Goal: Information Seeking & Learning: Learn about a topic

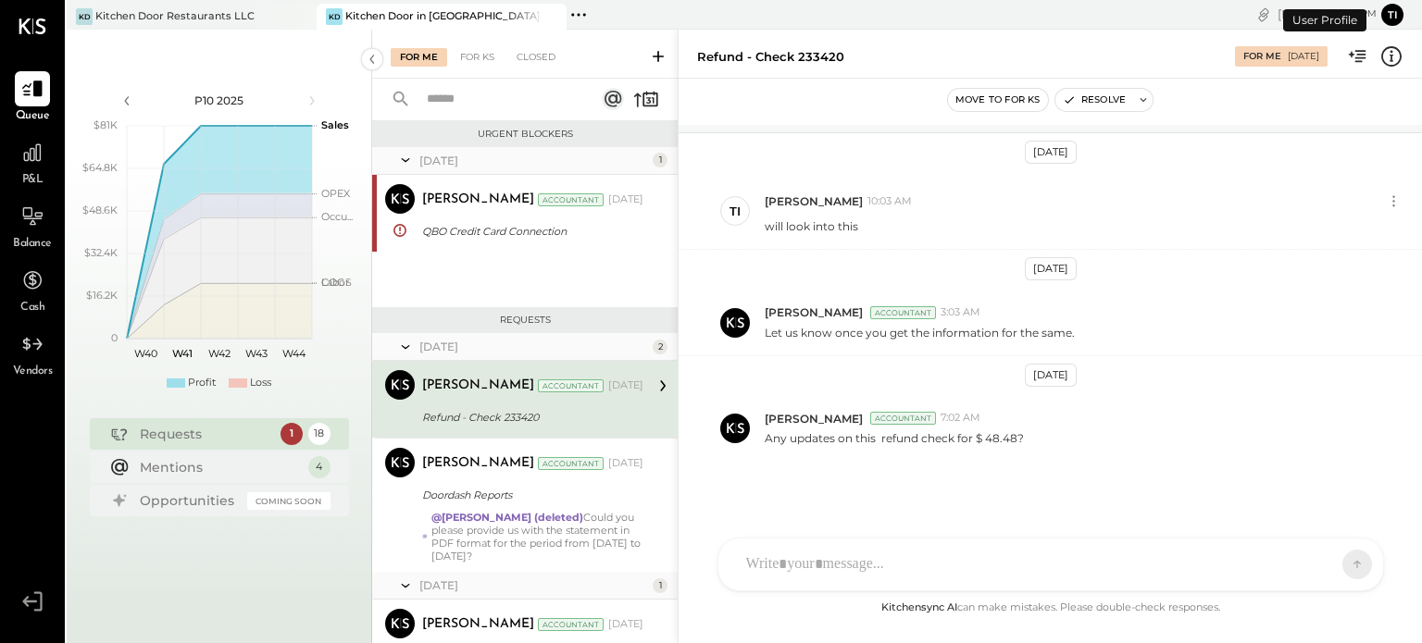
scroll to position [17, 0]
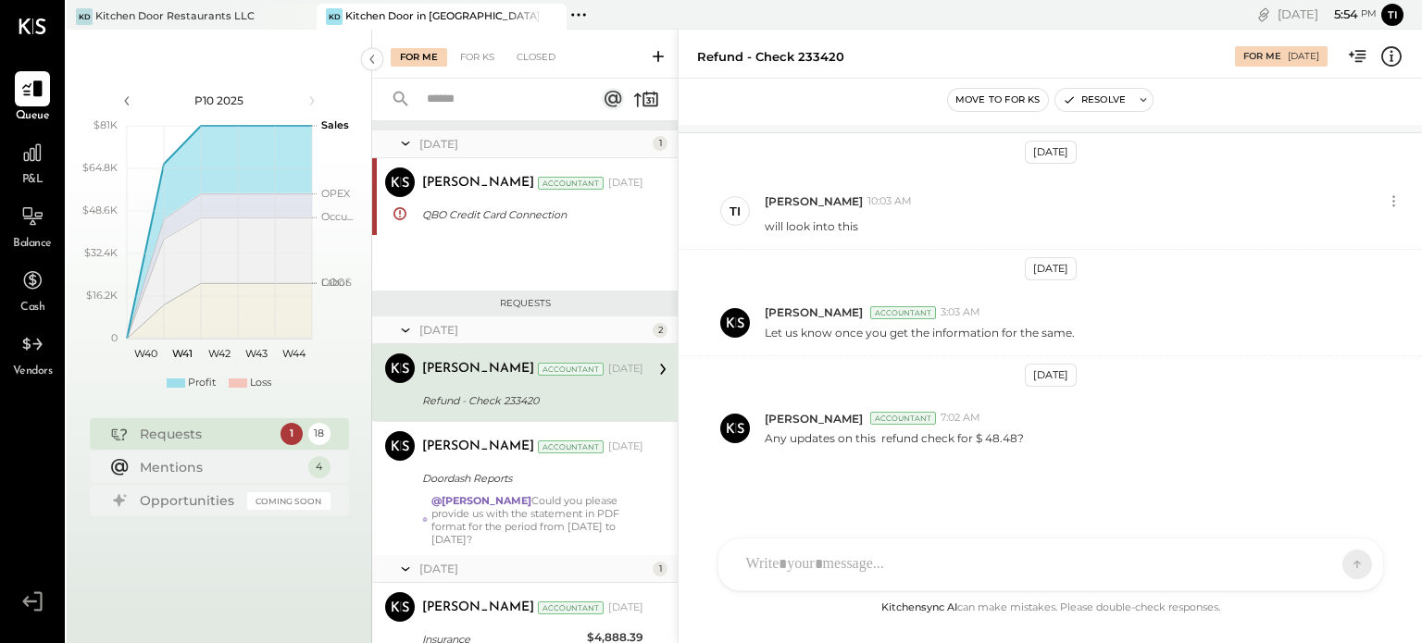
click at [235, 436] on div "Requests" at bounding box center [205, 434] width 131 height 19
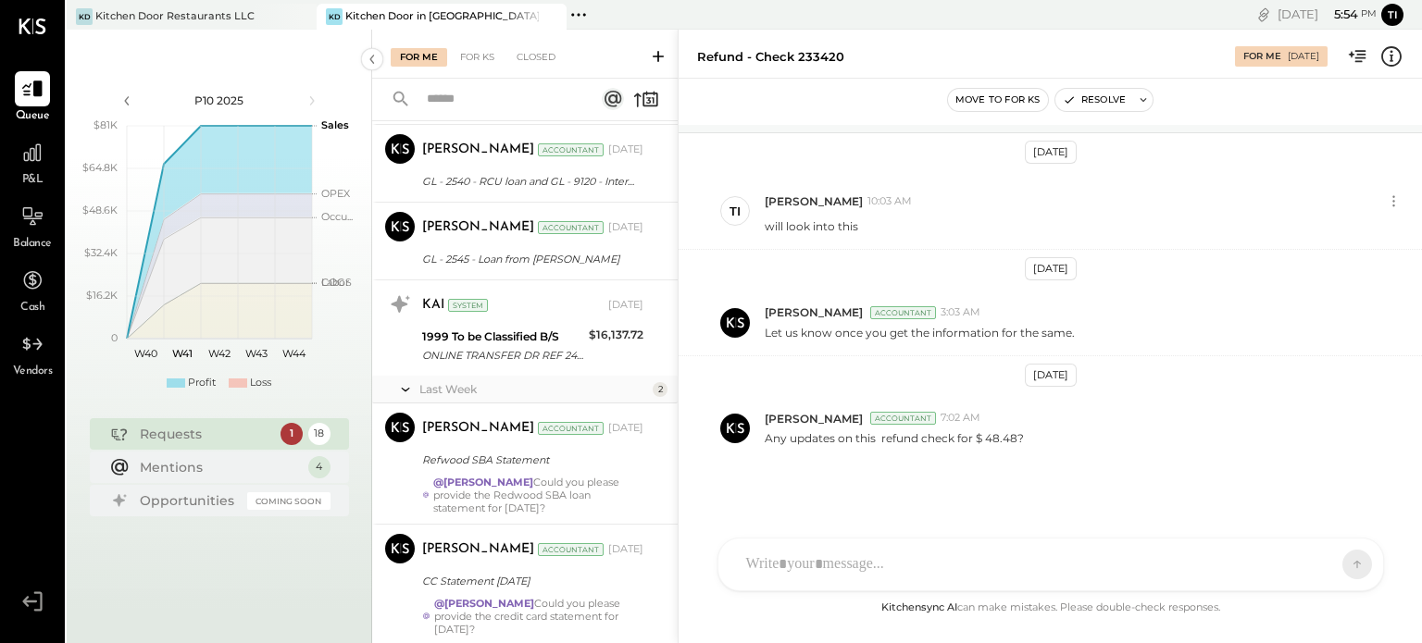
scroll to position [1570, 0]
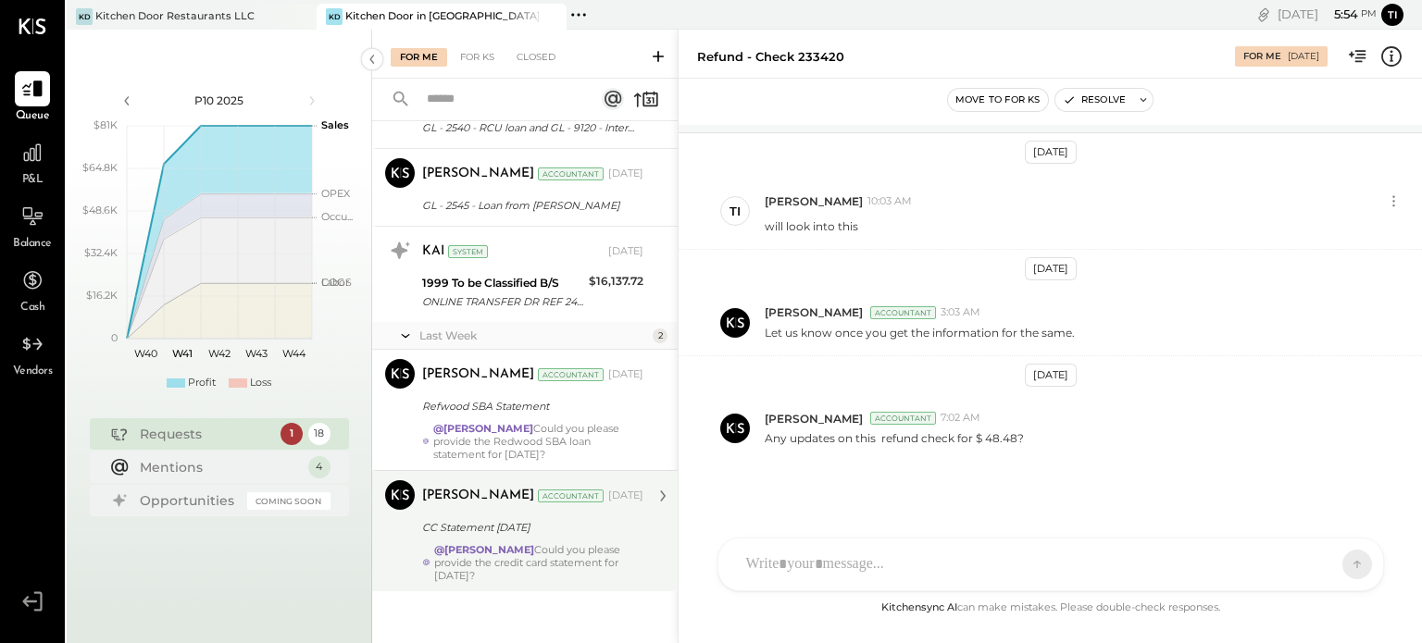
click at [496, 522] on div "CC Statement [DATE]" at bounding box center [530, 527] width 216 height 19
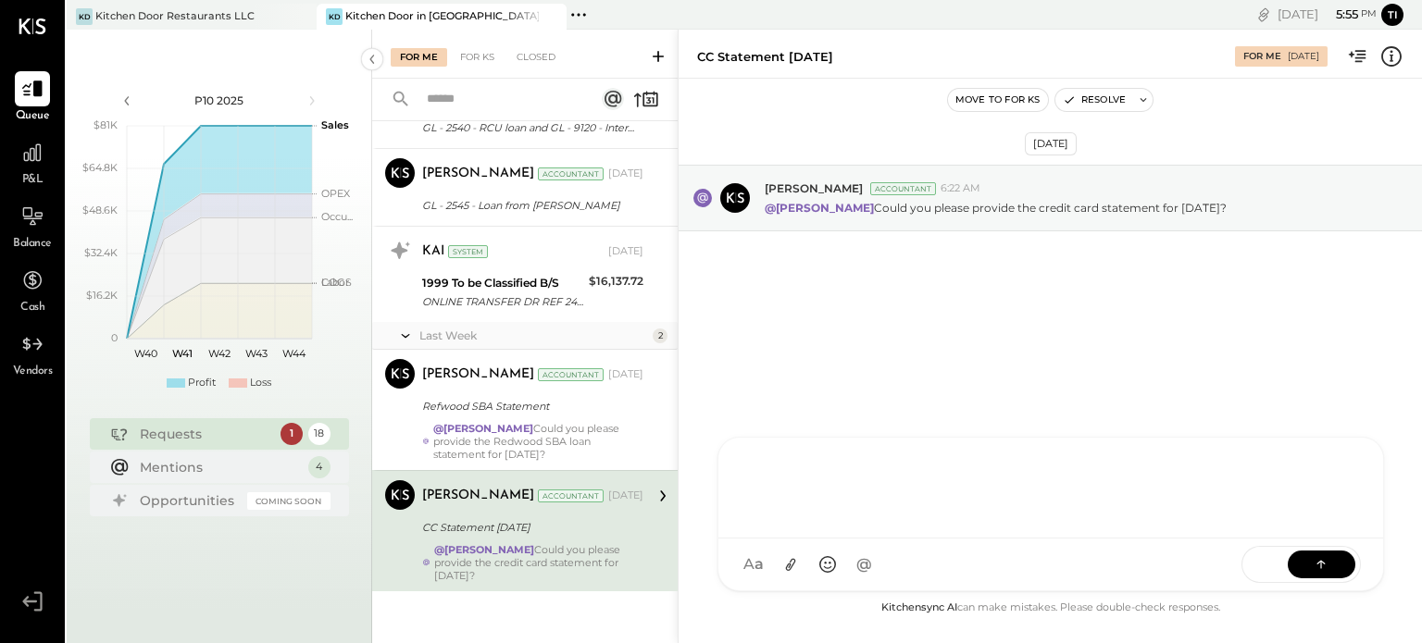
click at [774, 565] on div "KC [PERSON_NAME] T [PERSON_NAME] SK [PERSON_NAME] R rtmster KP Kapil [PERSON_NA…" at bounding box center [1050, 514] width 666 height 155
click at [1316, 566] on icon at bounding box center [1321, 563] width 19 height 19
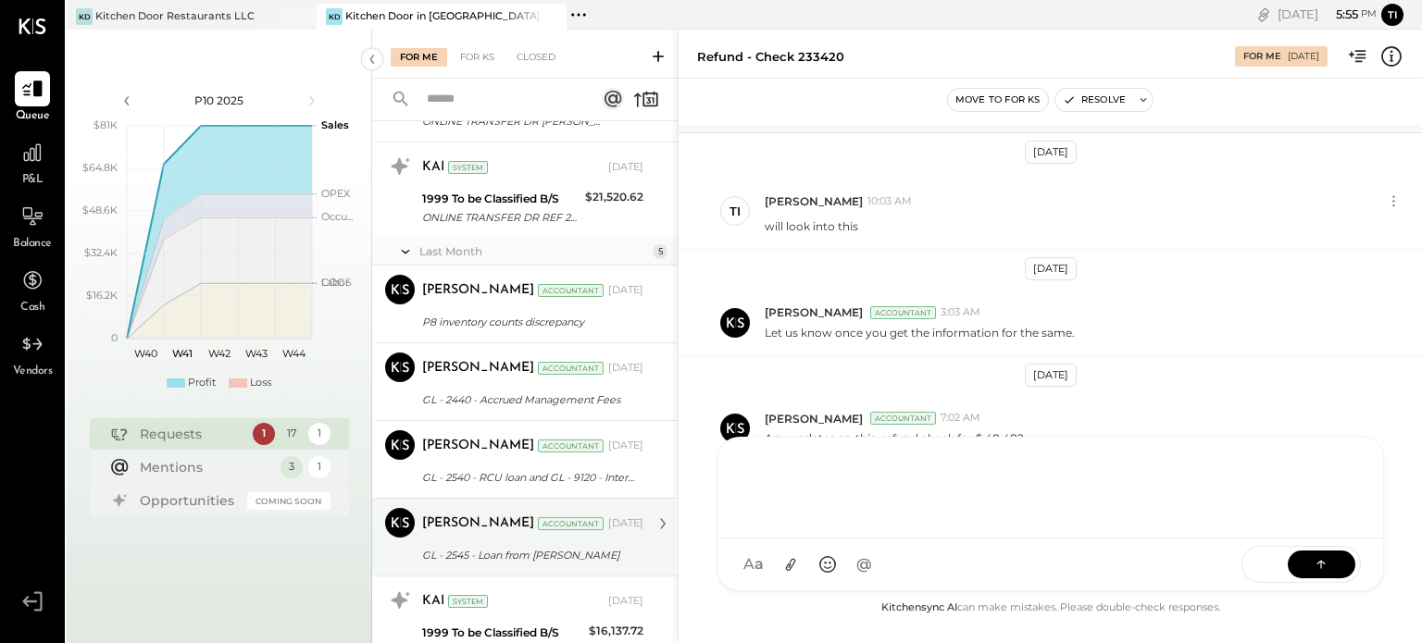
scroll to position [1448, 0]
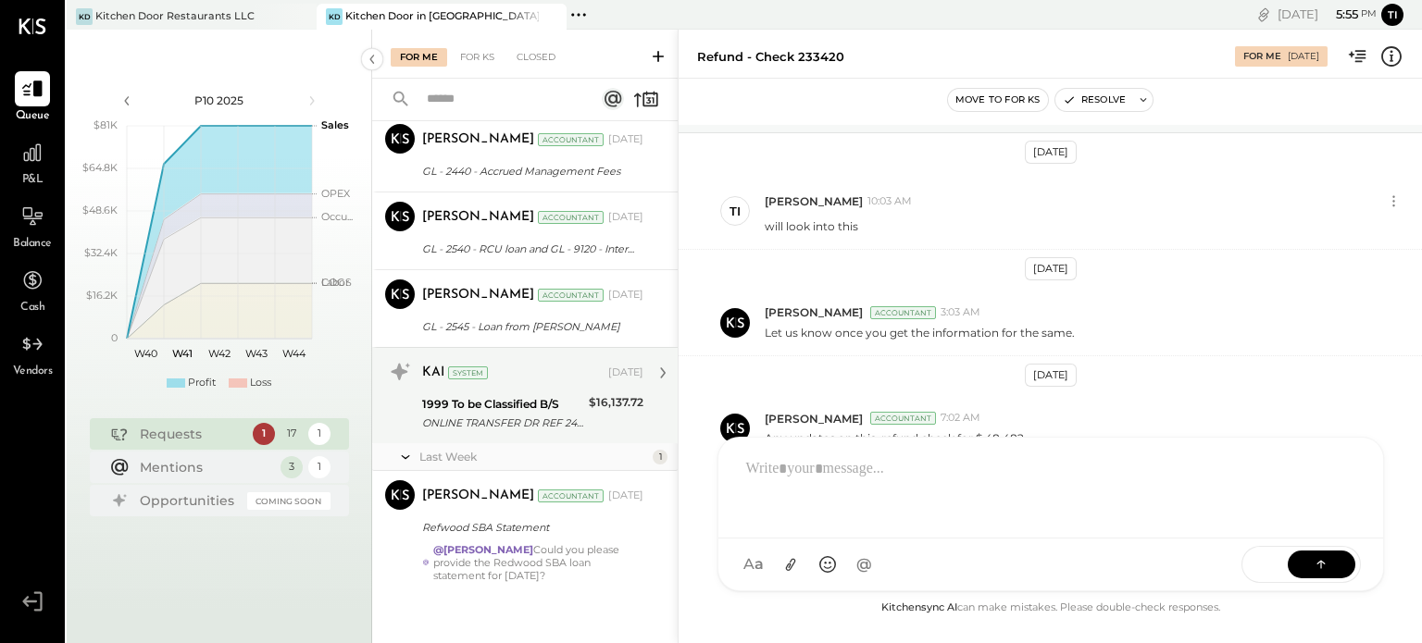
click at [516, 415] on div "ONLINE TRANSFER DR REF 2461229L ONLINE TRANSFER DR REF 2461229L FUNDS TRANSFER …" at bounding box center [502, 423] width 161 height 19
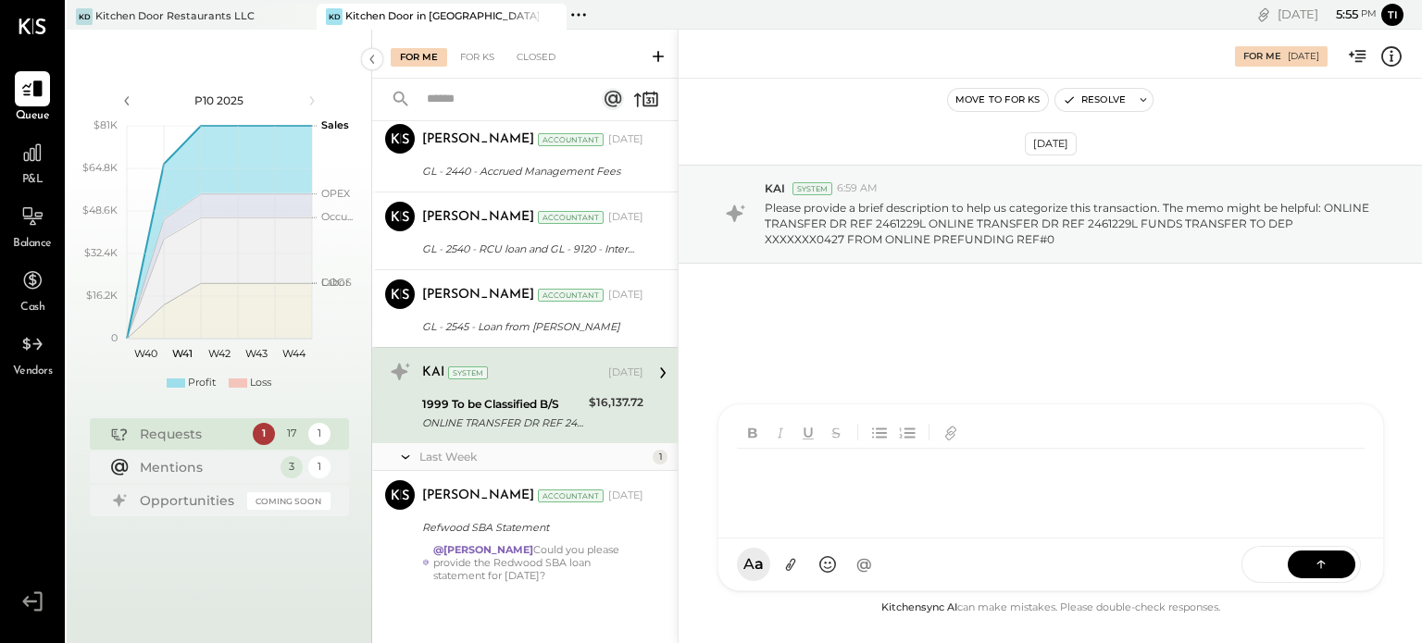
click at [921, 570] on div "KC [PERSON_NAME] T [PERSON_NAME] SK [PERSON_NAME] R rtmster KP Kapil [PERSON_NA…" at bounding box center [1050, 498] width 666 height 188
click at [1143, 478] on div "**********" at bounding box center [1051, 486] width 628 height 74
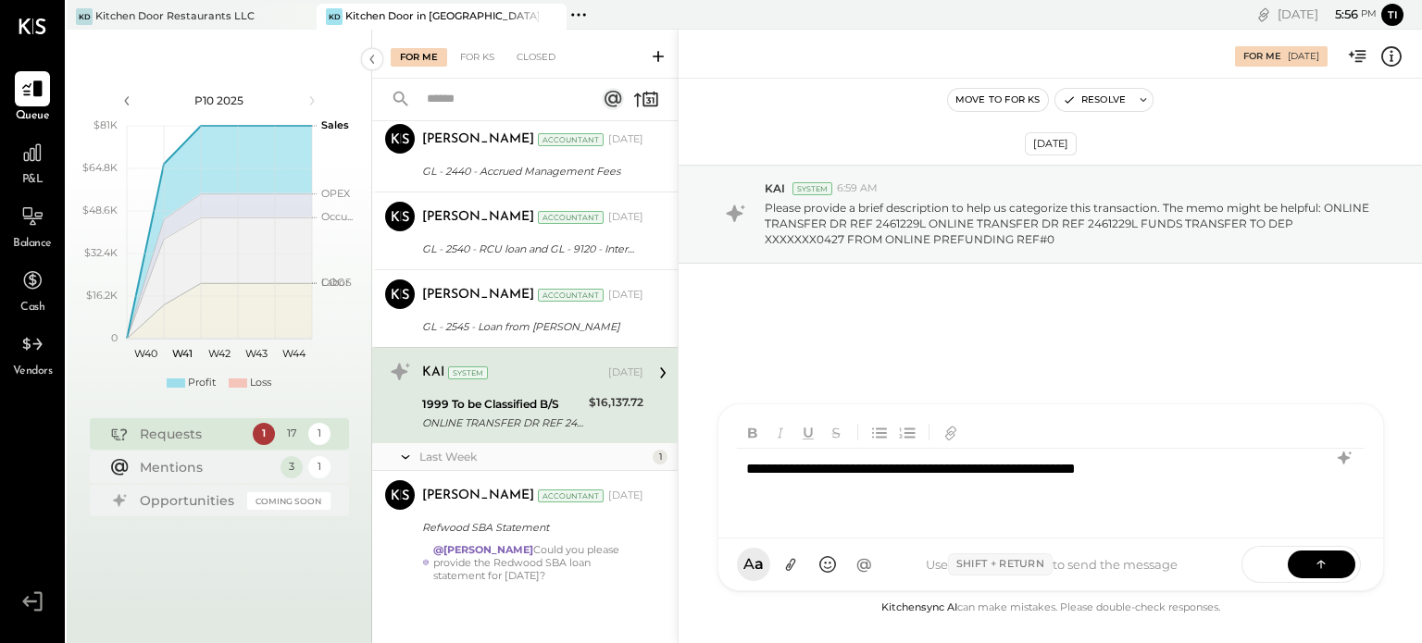
click at [1207, 471] on div "**********" at bounding box center [1051, 486] width 628 height 74
click at [1307, 566] on button at bounding box center [1321, 564] width 68 height 28
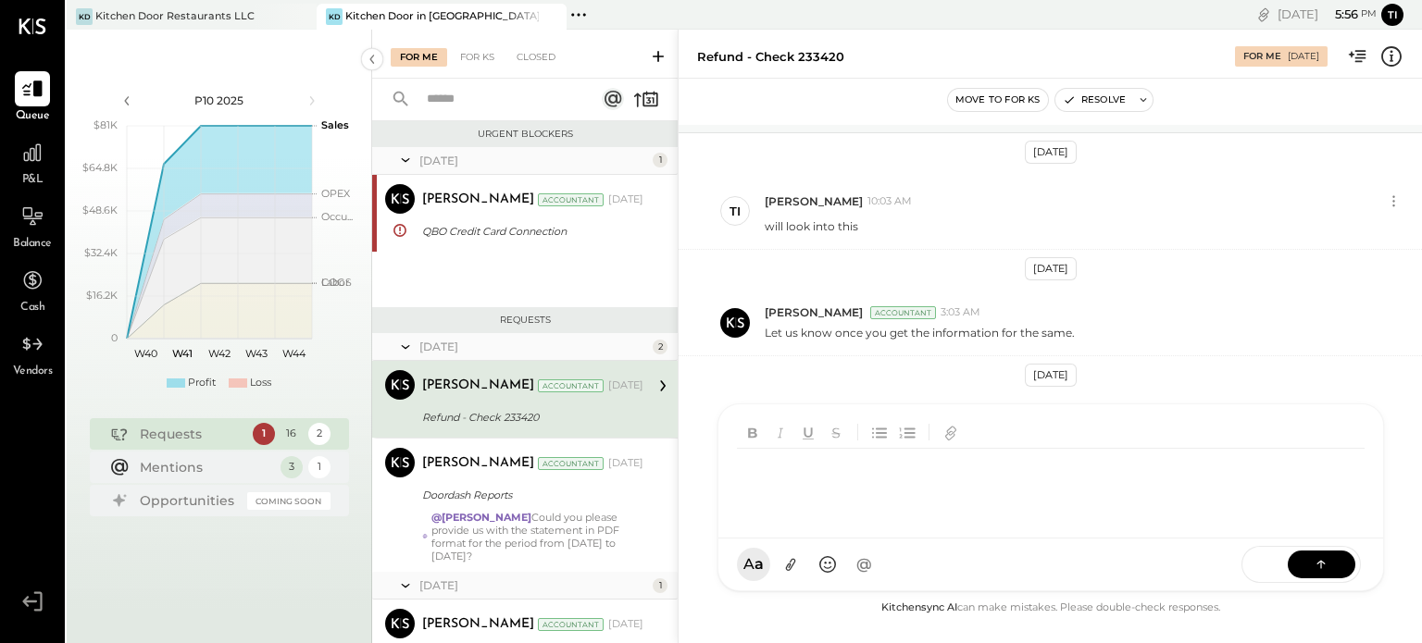
click at [565, 395] on div "[PERSON_NAME] Accountant [DATE]" at bounding box center [532, 386] width 221 height 26
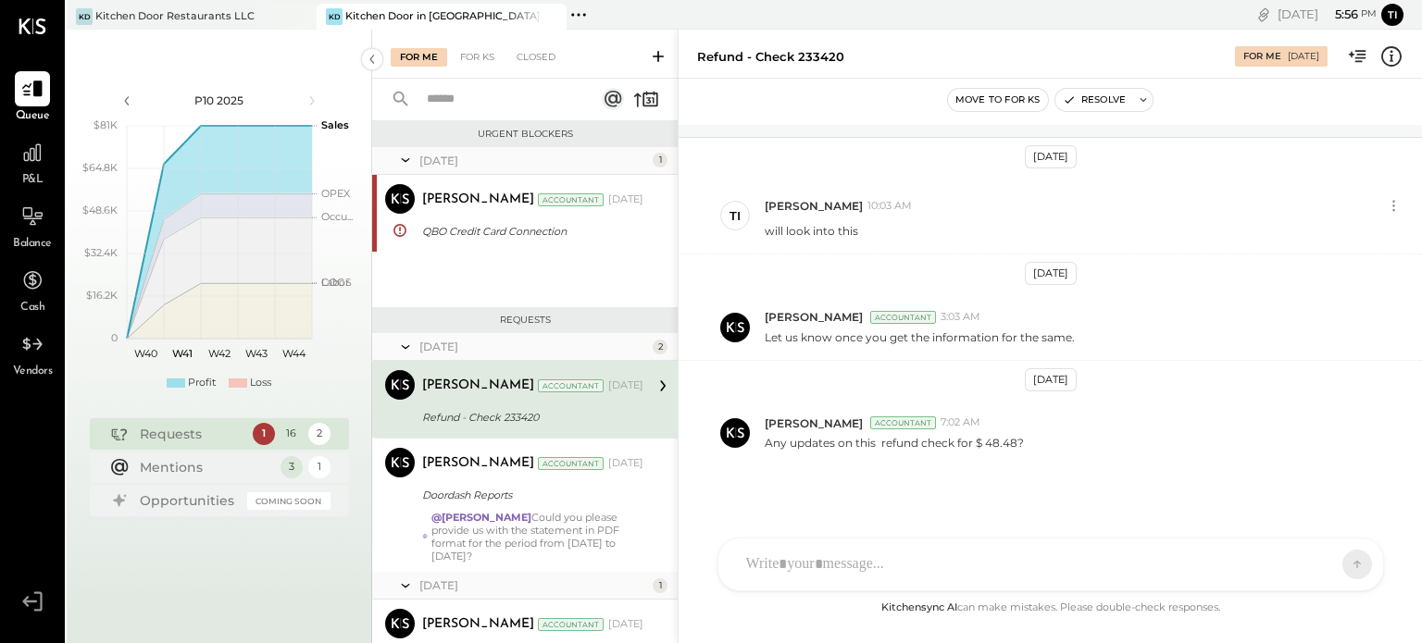
scroll to position [97, 0]
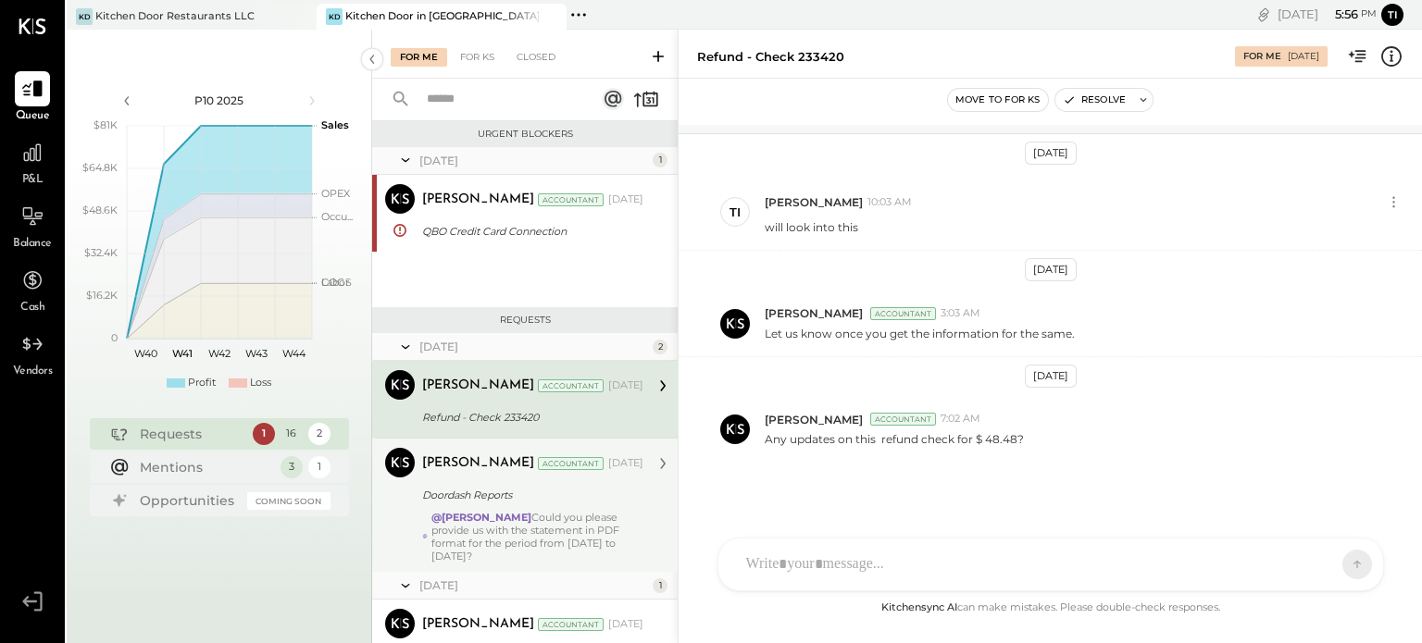
click at [538, 458] on div "Accountant" at bounding box center [571, 463] width 66 height 13
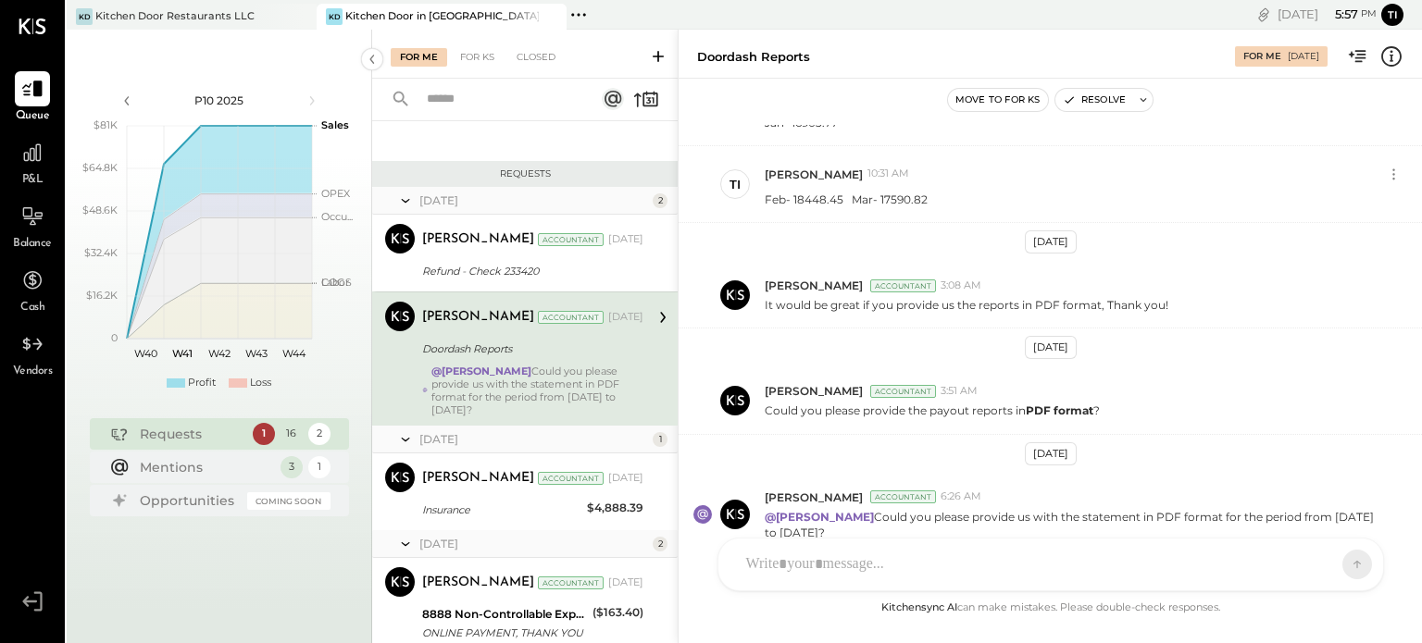
scroll to position [185, 0]
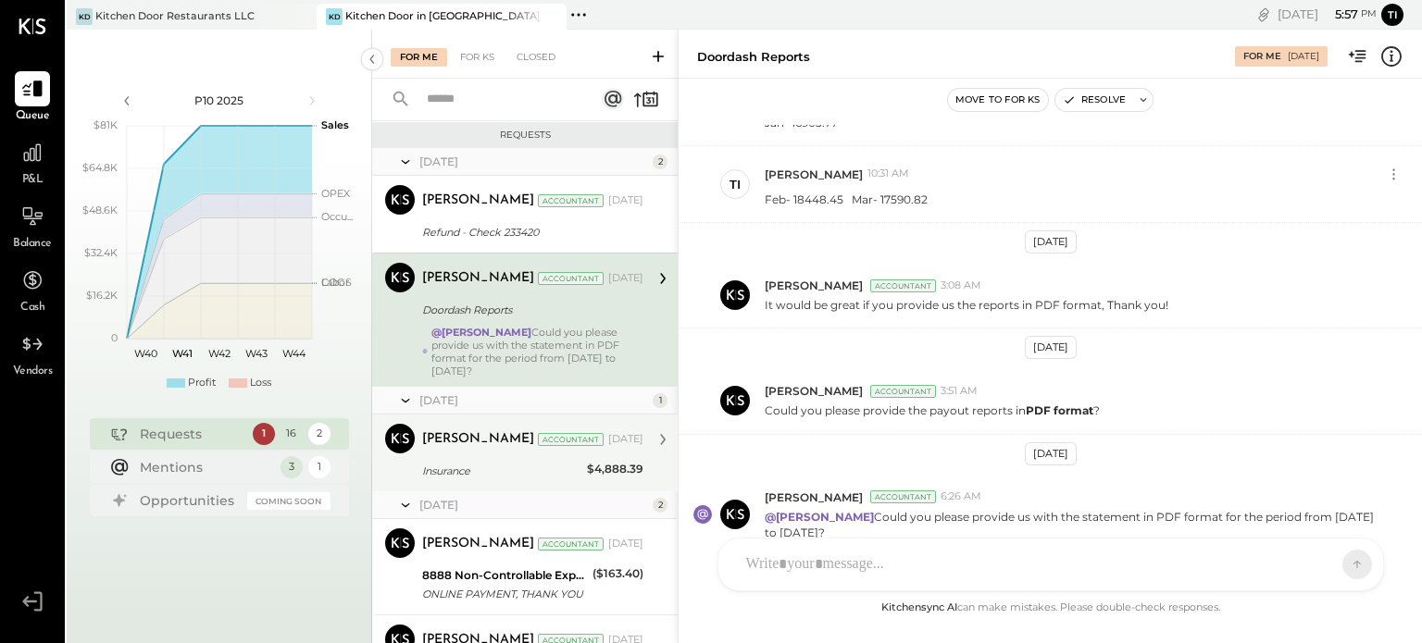
click at [518, 482] on div "[PERSON_NAME] Accountant [PERSON_NAME] Accountant [DATE] Insurance $4,888.39 Ha…" at bounding box center [524, 453] width 305 height 77
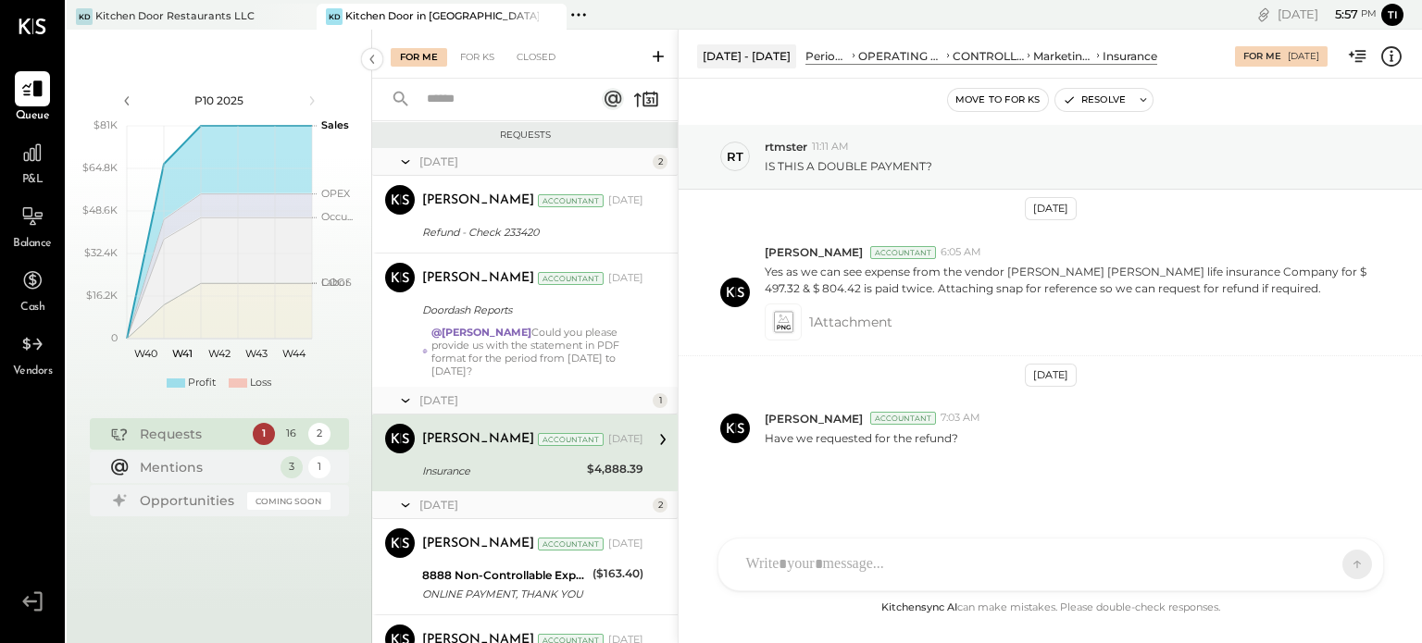
click at [733, 579] on div at bounding box center [1050, 565] width 665 height 52
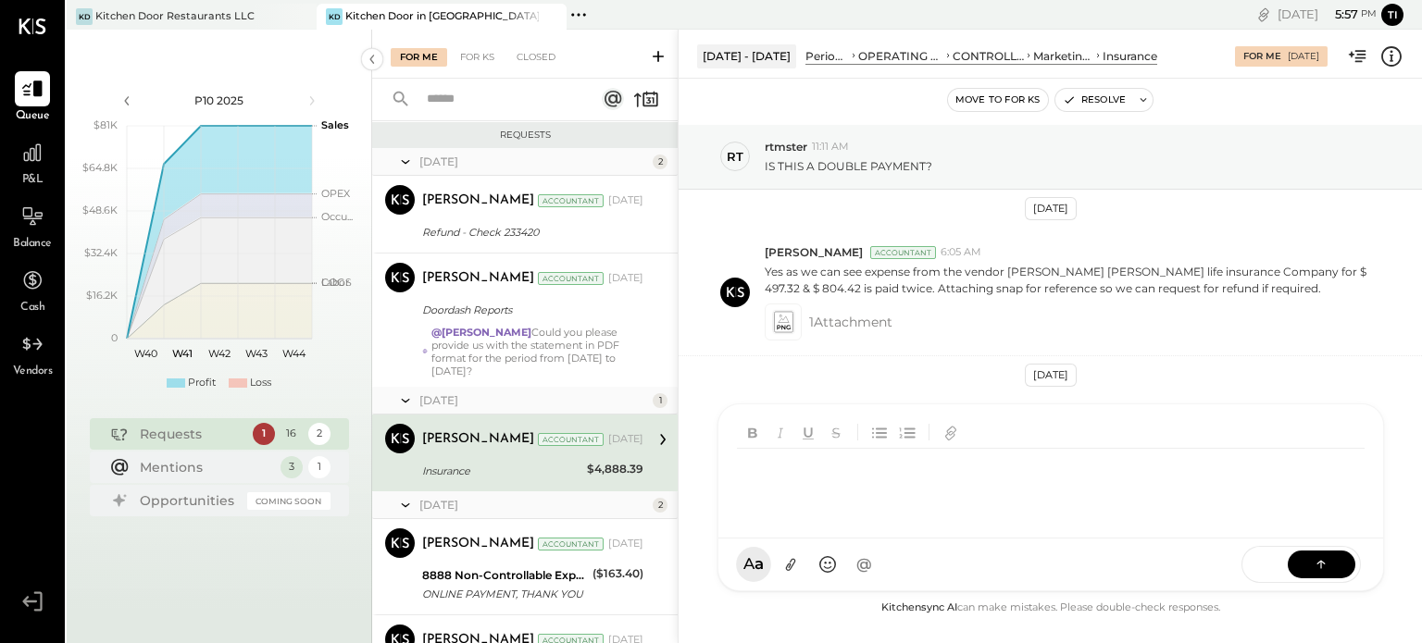
click at [745, 572] on div "KC [PERSON_NAME] T [PERSON_NAME] SK [PERSON_NAME] R rtmster KP Kapil [PERSON_NA…" at bounding box center [1050, 498] width 666 height 188
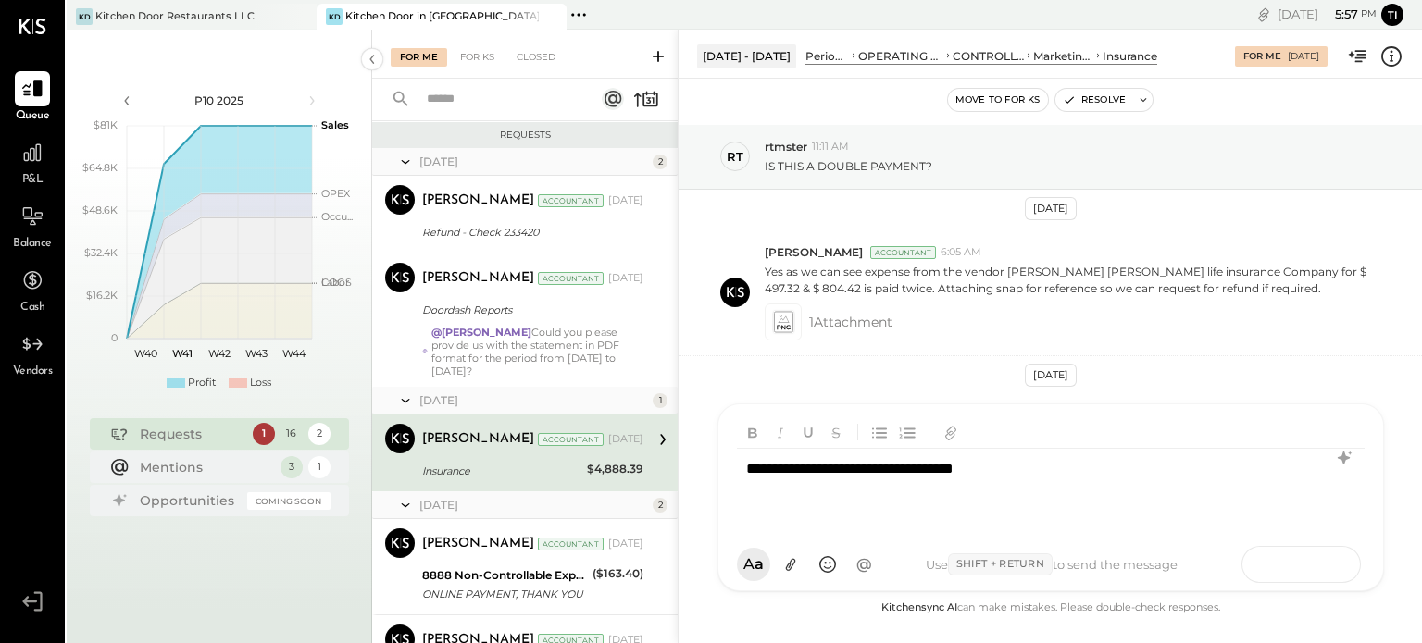
click at [1330, 566] on icon at bounding box center [1321, 563] width 19 height 19
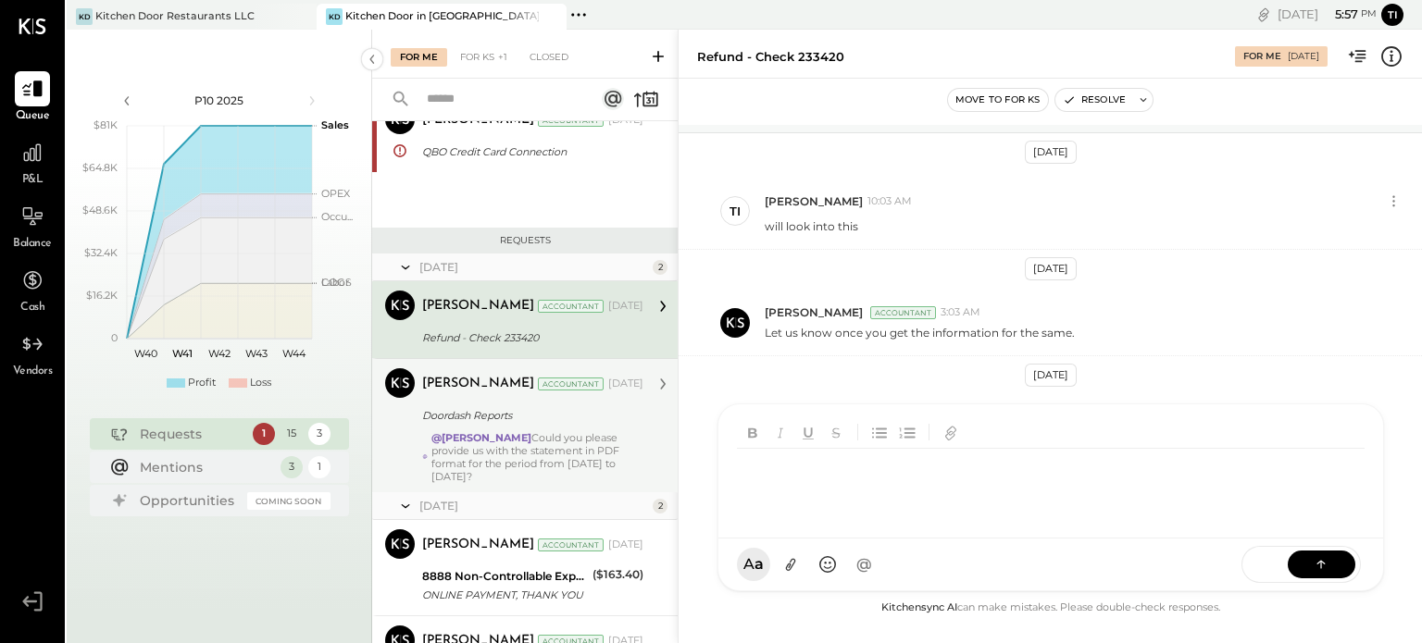
scroll to position [202, 0]
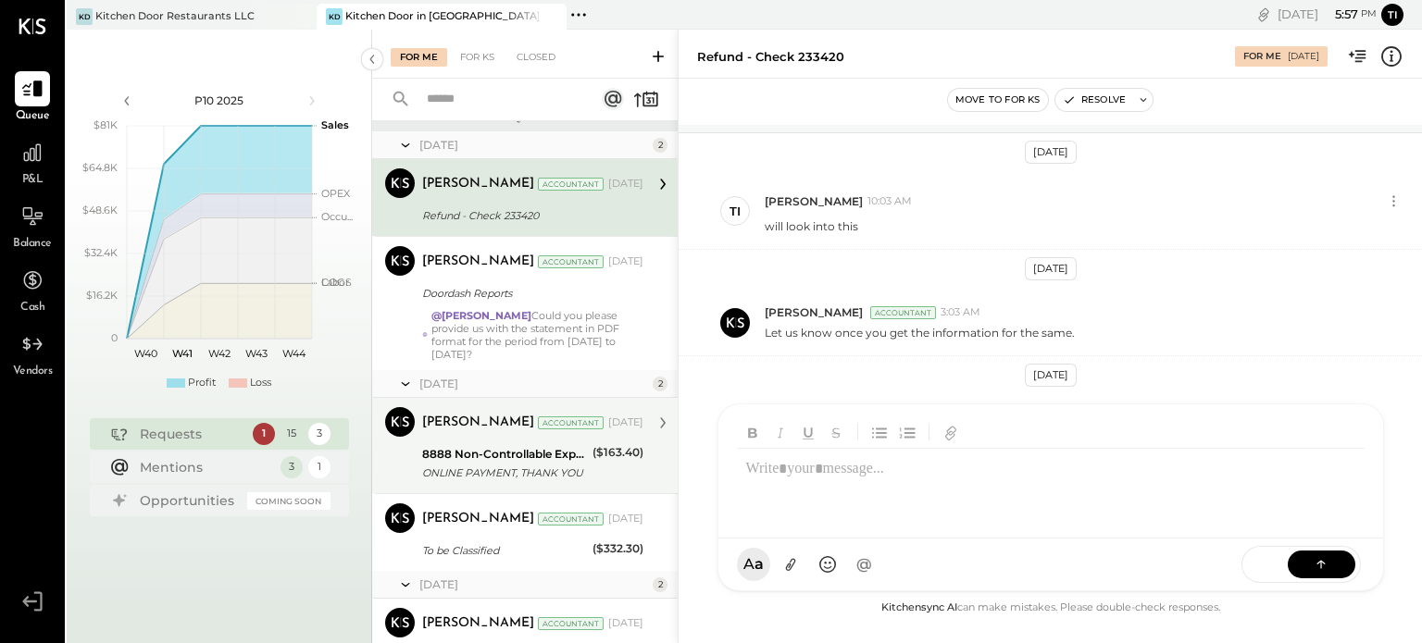
click at [466, 445] on div "8888 Non-Controllable Expenses:Other Income and Expenses:To be Classified" at bounding box center [504, 454] width 165 height 19
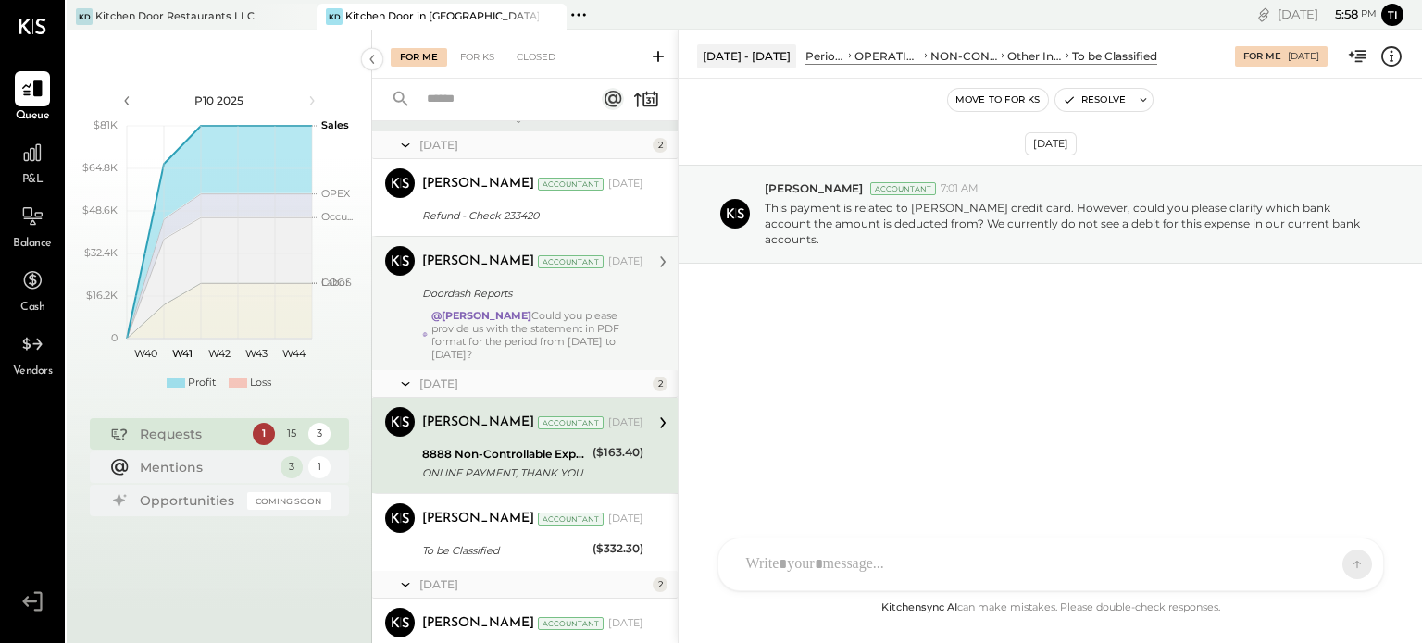
click at [566, 317] on div "@[PERSON_NAME] Could you please provide us with the statement in PDF format for…" at bounding box center [537, 335] width 212 height 52
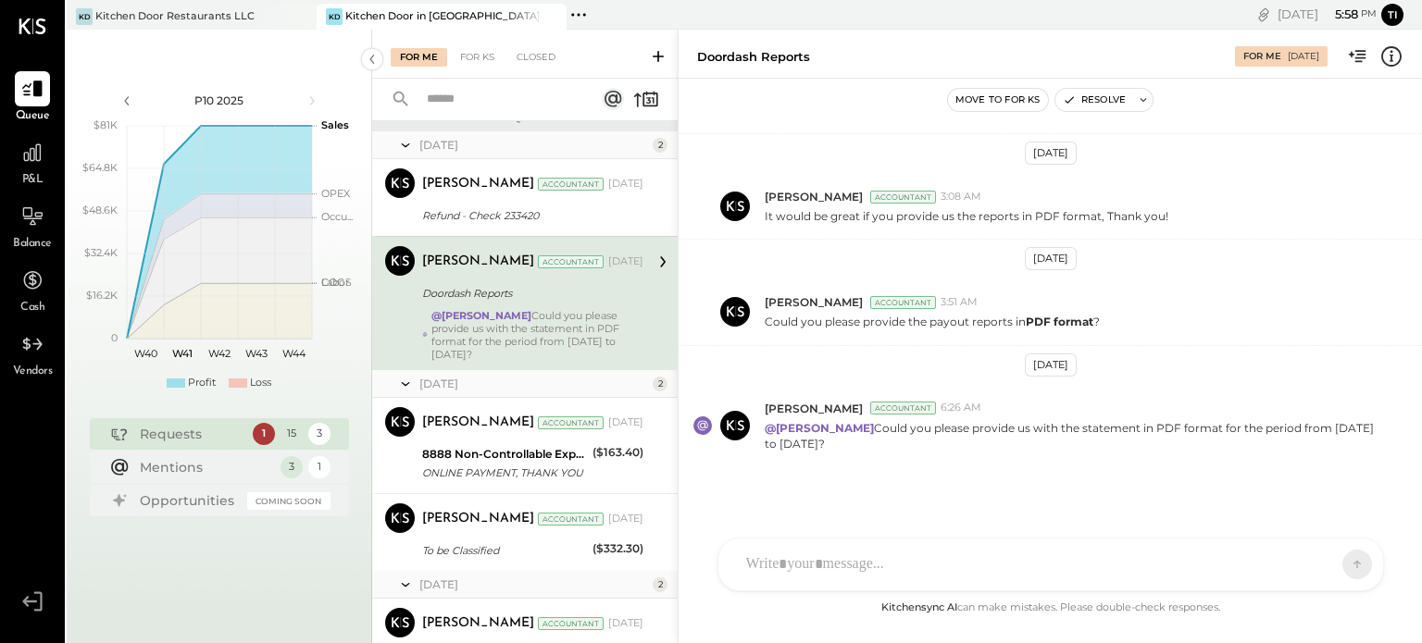
scroll to position [478, 0]
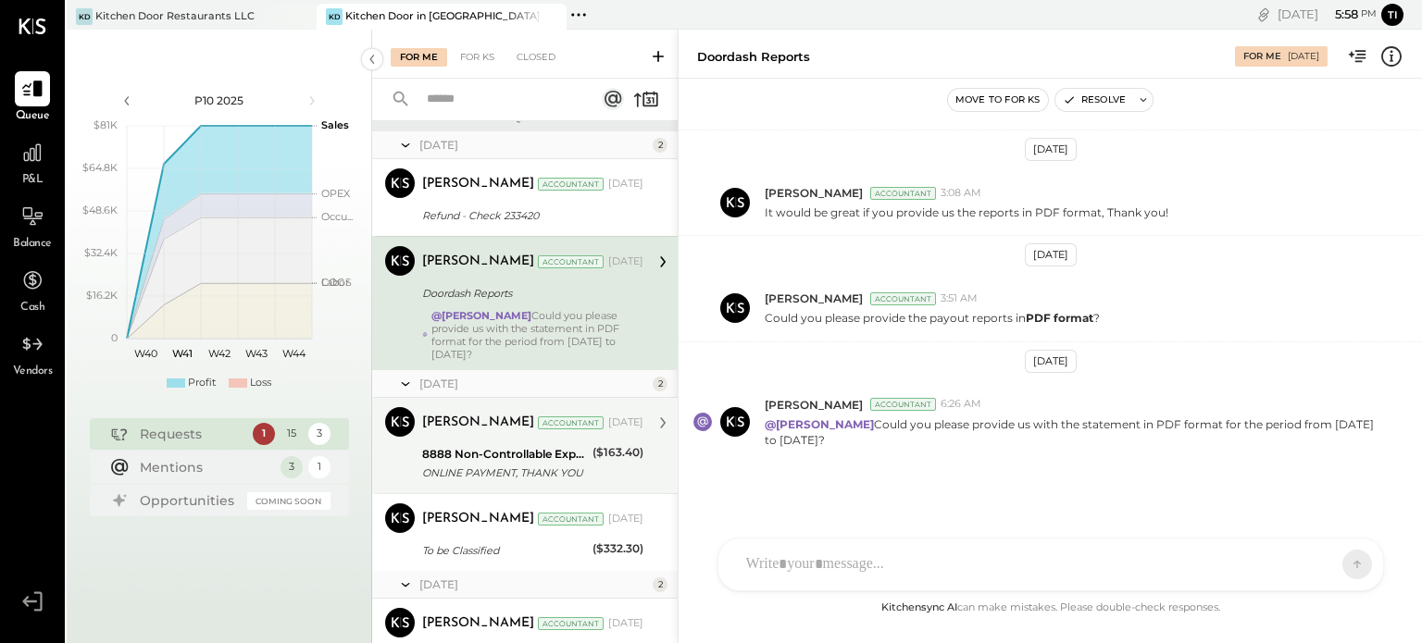
click at [518, 464] on div "ONLINE PAYMENT, THANK YOU" at bounding box center [504, 473] width 165 height 19
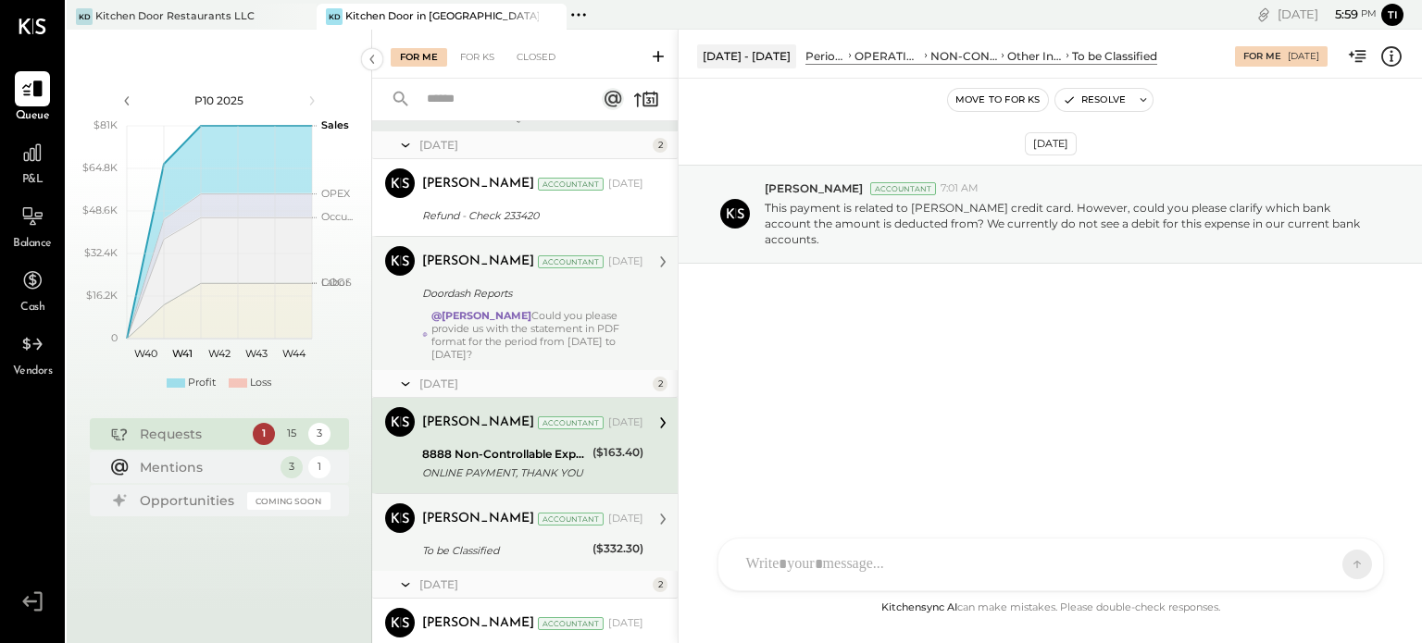
click at [509, 540] on div "To be Classified" at bounding box center [504, 551] width 165 height 22
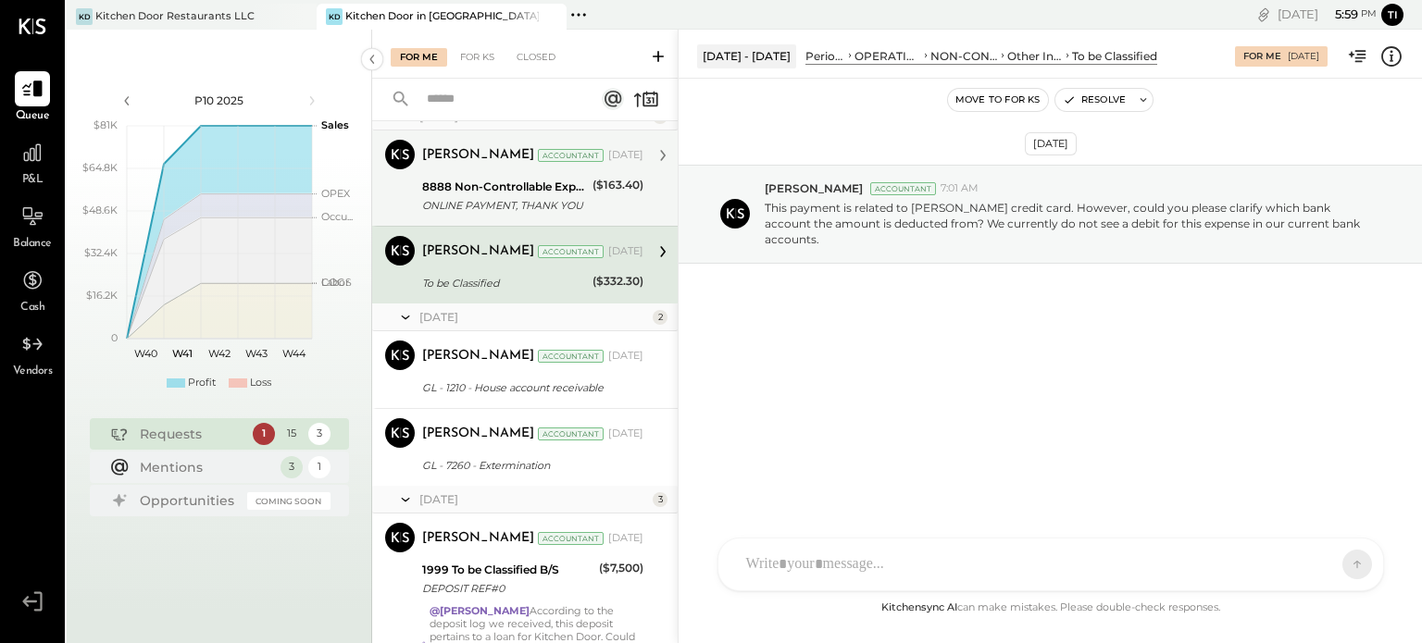
scroll to position [479, 0]
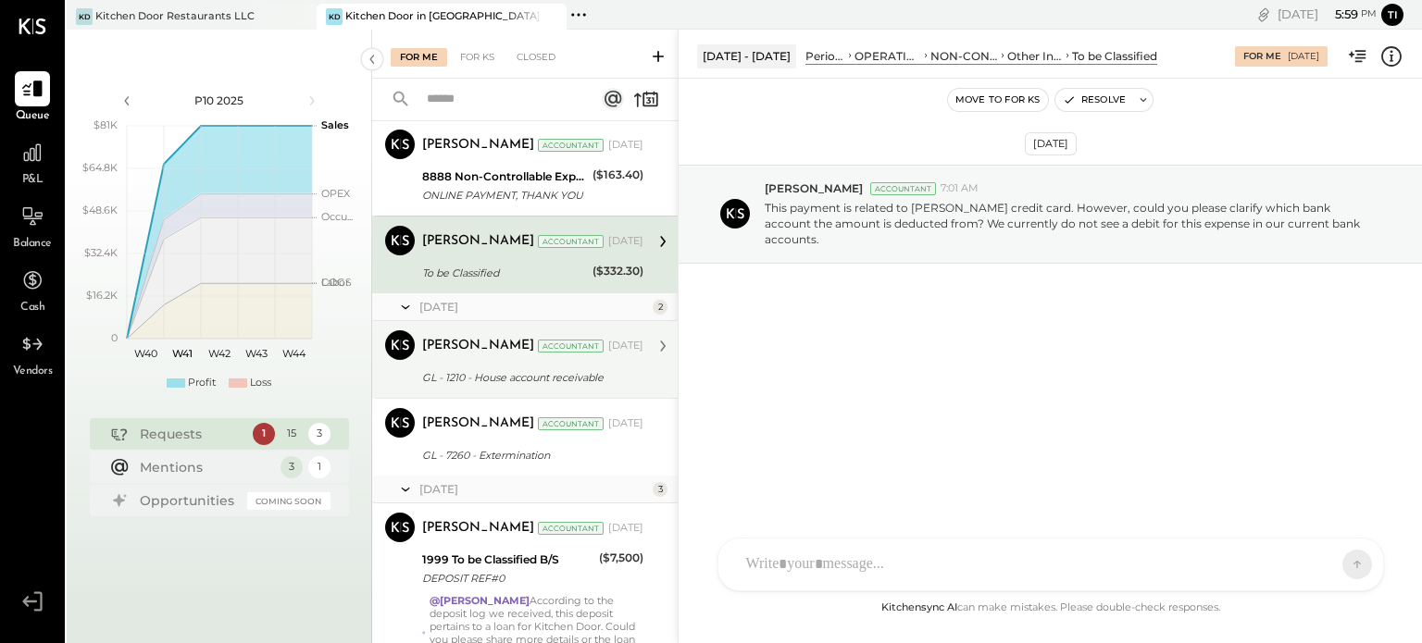
click at [482, 352] on div "[PERSON_NAME]" at bounding box center [478, 346] width 112 height 19
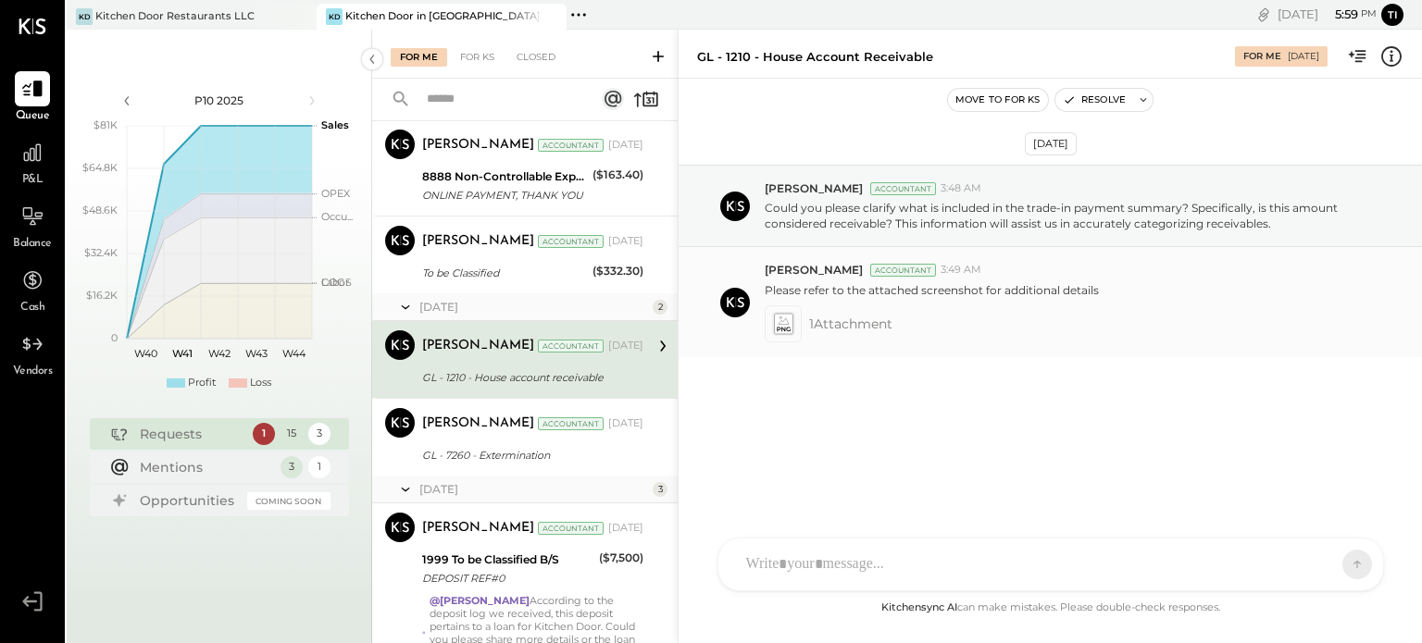
click at [782, 318] on icon at bounding box center [782, 323] width 19 height 21
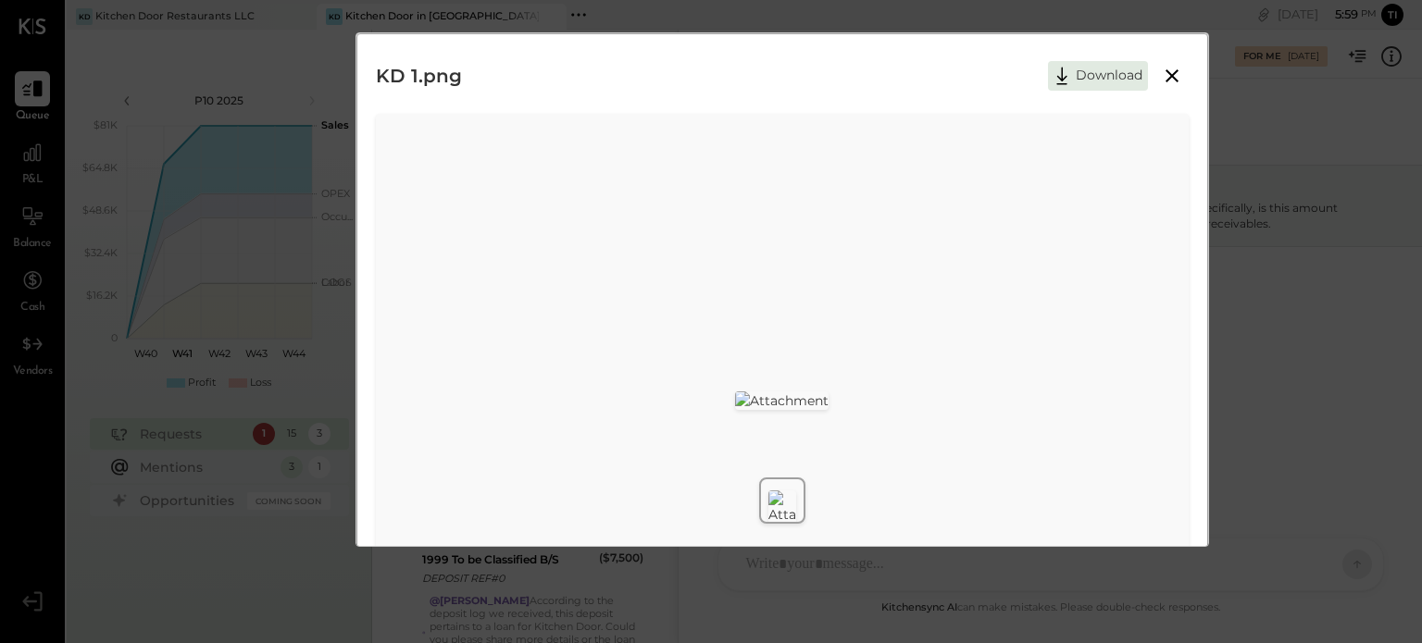
click at [1173, 75] on icon at bounding box center [1172, 76] width 22 height 22
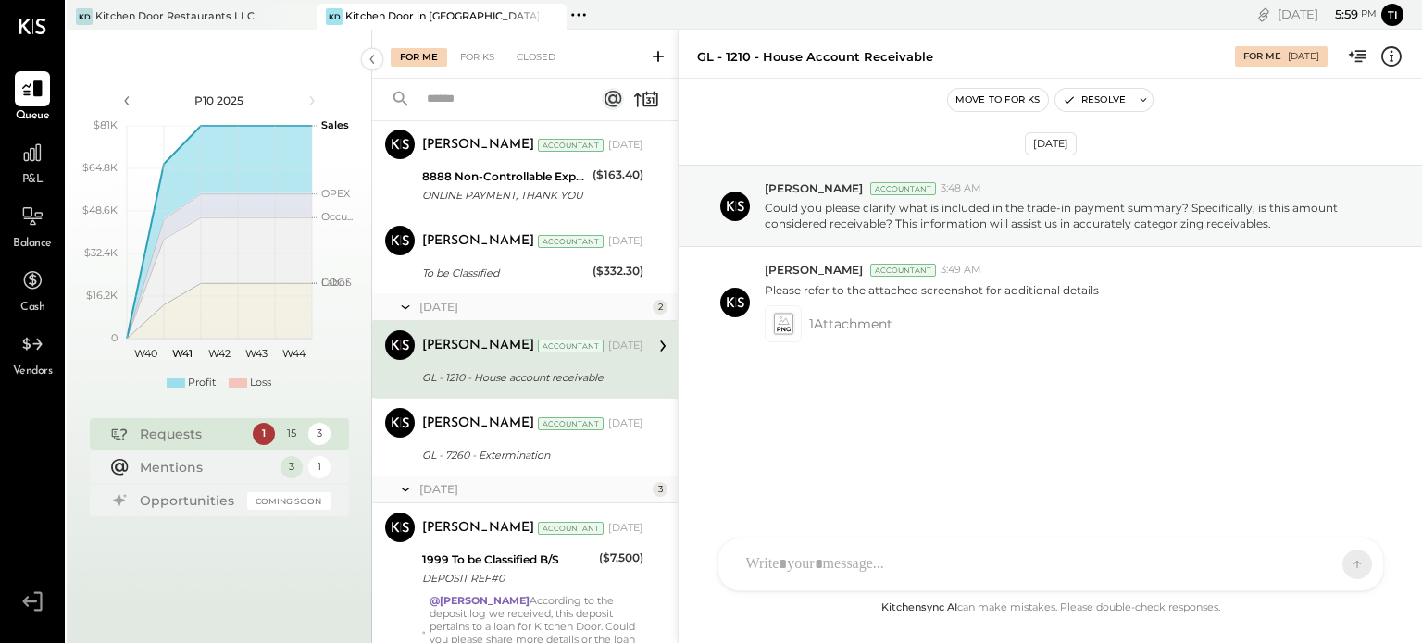
click at [777, 572] on div "[PERSON_NAME] [PERSON_NAME] T [PERSON_NAME] SK [PERSON_NAME] R rtmster KP Kapil…" at bounding box center [1050, 565] width 666 height 54
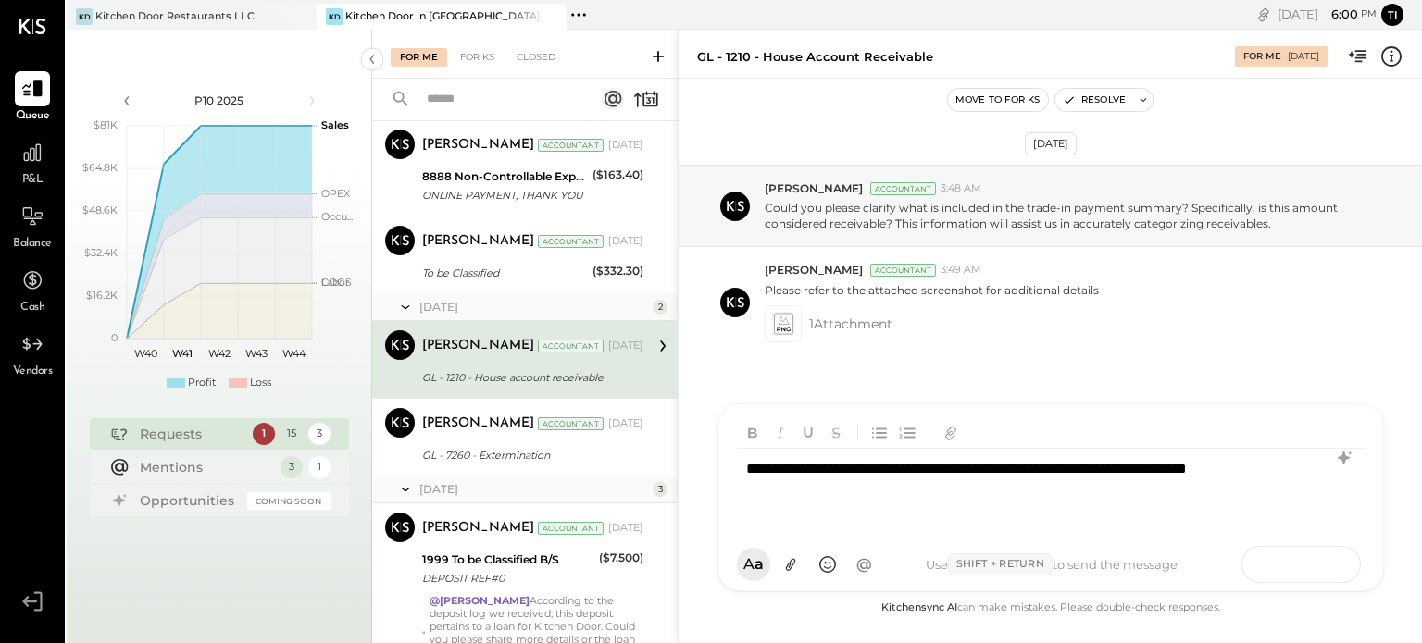
click at [1323, 558] on icon at bounding box center [1321, 563] width 19 height 19
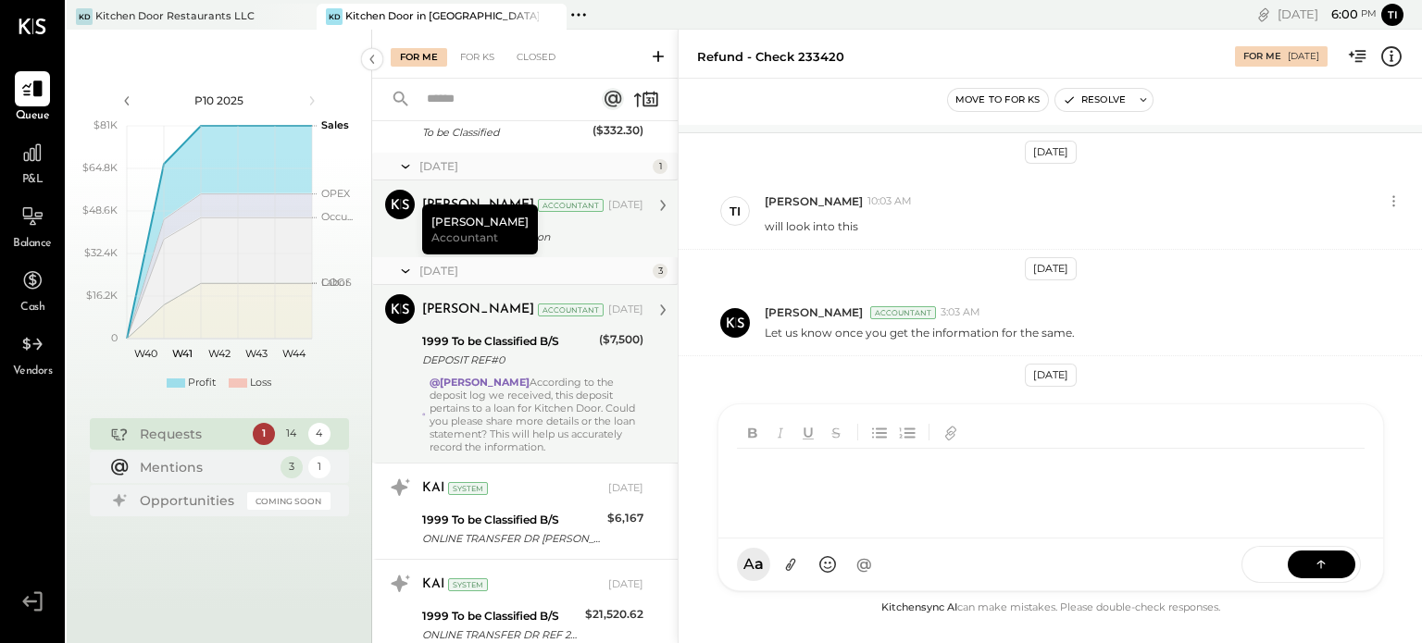
scroll to position [665, 0]
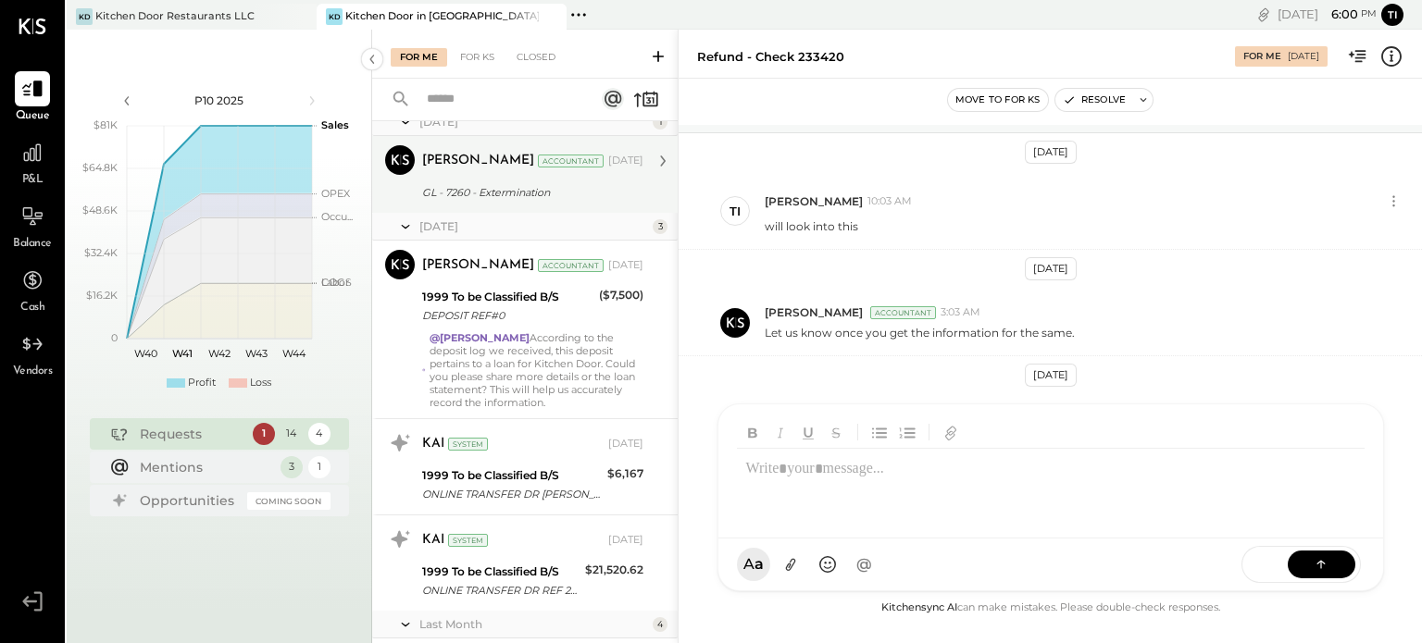
click at [566, 191] on div "GL - 7260 - Extermination" at bounding box center [530, 192] width 216 height 19
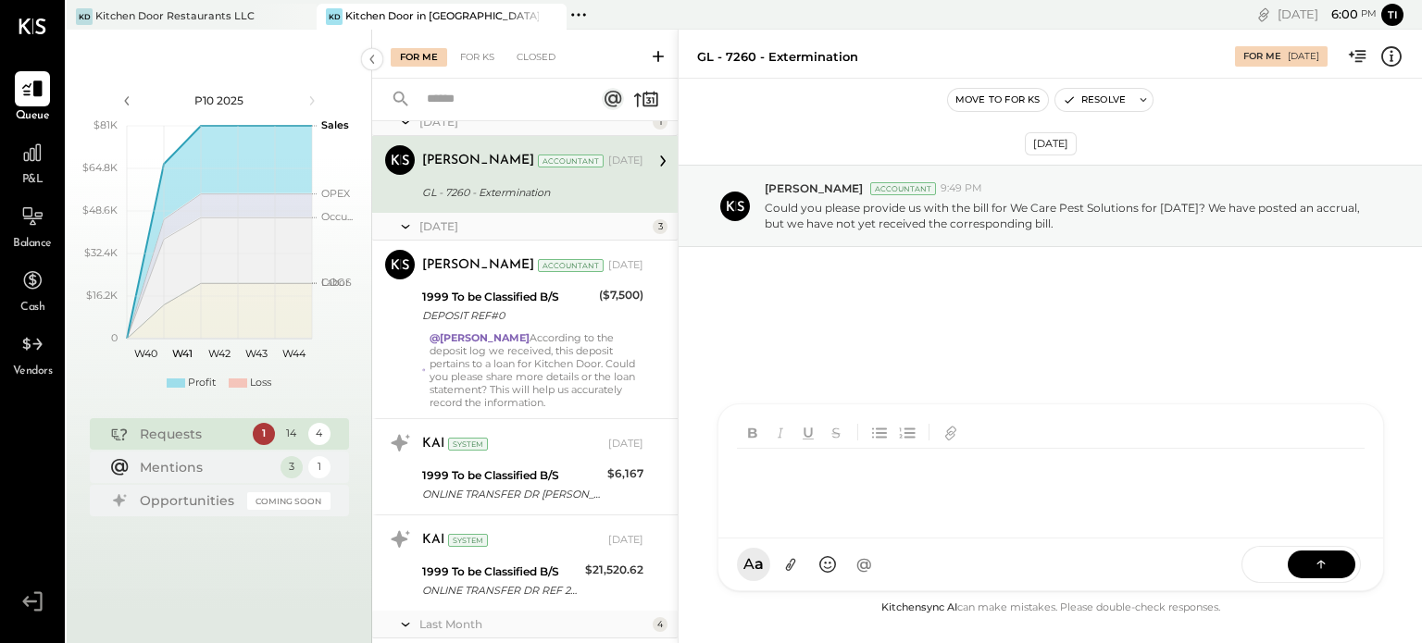
click at [928, 575] on div "KC [PERSON_NAME] T [PERSON_NAME] SK [PERSON_NAME] R rtmster KP Kapil [PERSON_NA…" at bounding box center [1050, 498] width 666 height 188
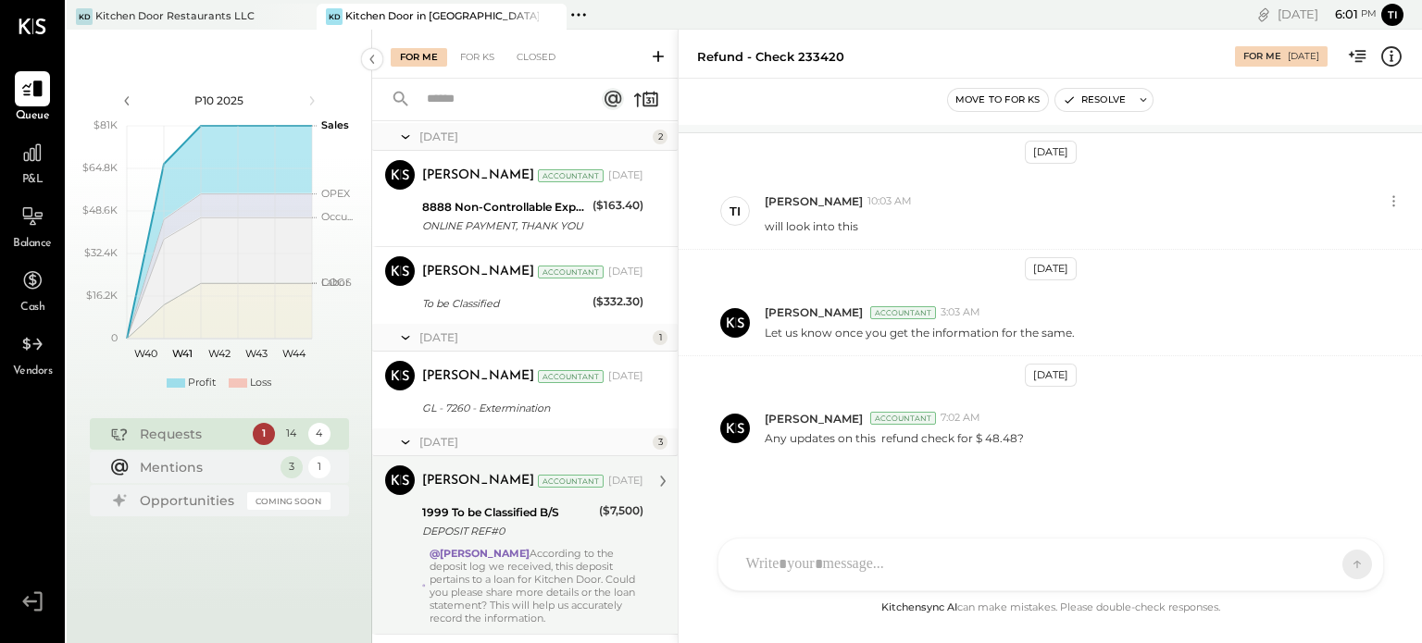
scroll to position [572, 0]
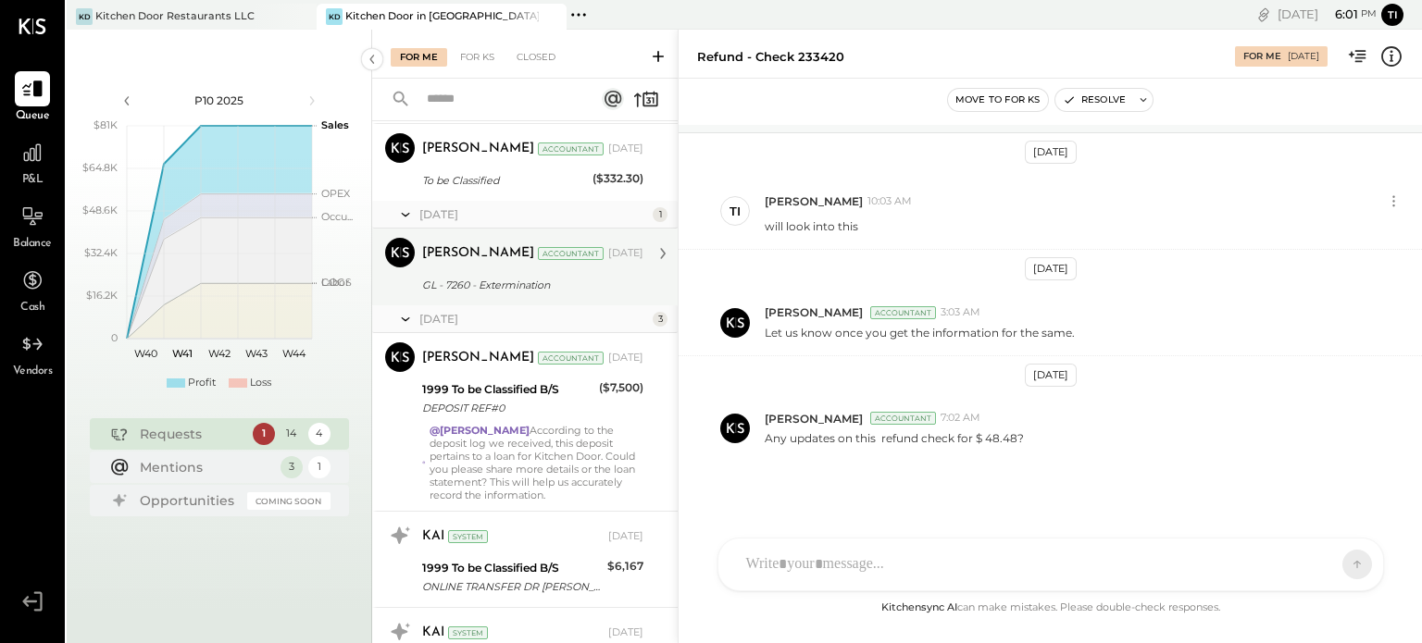
click at [535, 284] on div "GL - 7260 - Extermination" at bounding box center [530, 285] width 216 height 19
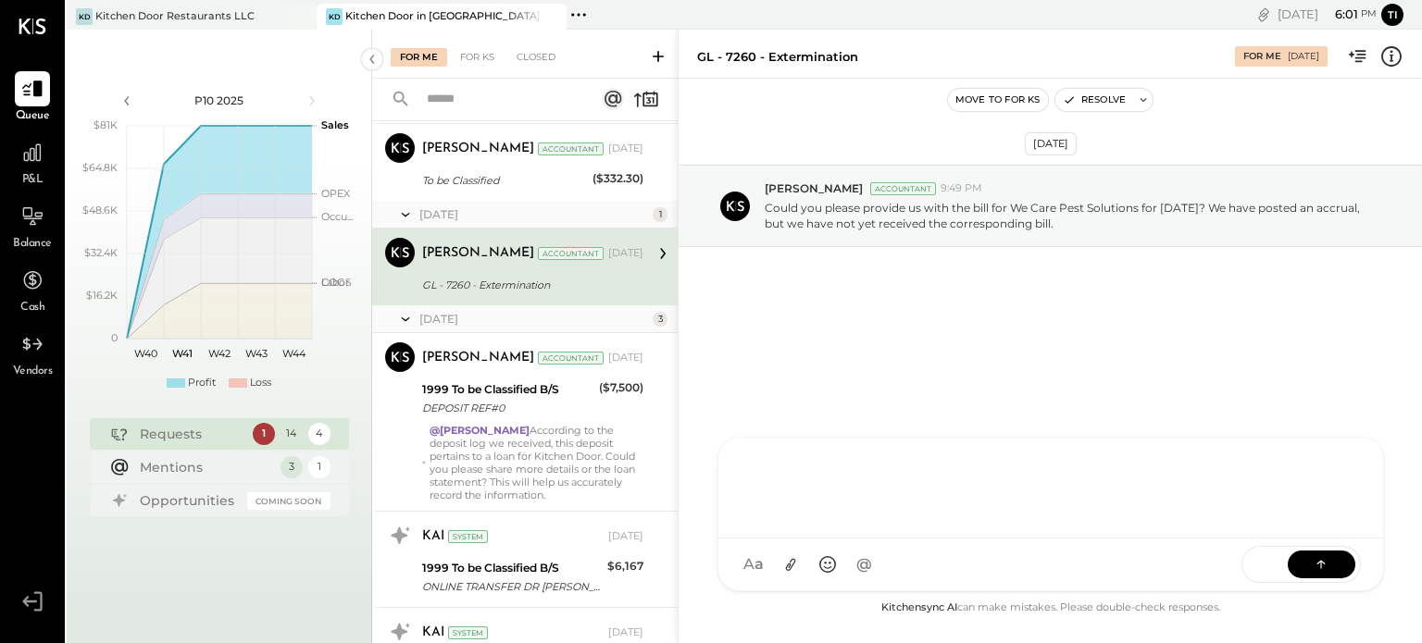
click at [853, 563] on div "KC [PERSON_NAME] T [PERSON_NAME] SK [PERSON_NAME] R rtmster KP Kapil [PERSON_NA…" at bounding box center [1050, 514] width 666 height 155
click at [1340, 558] on button at bounding box center [1321, 564] width 68 height 28
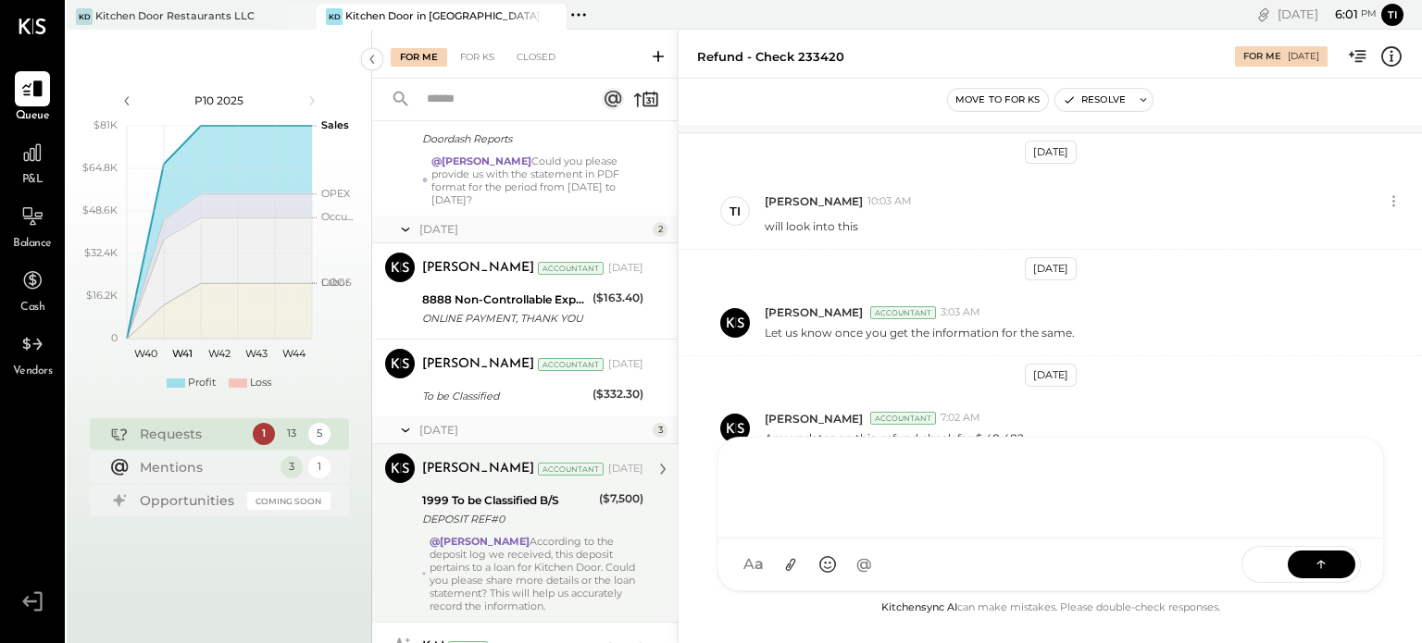
scroll to position [479, 0]
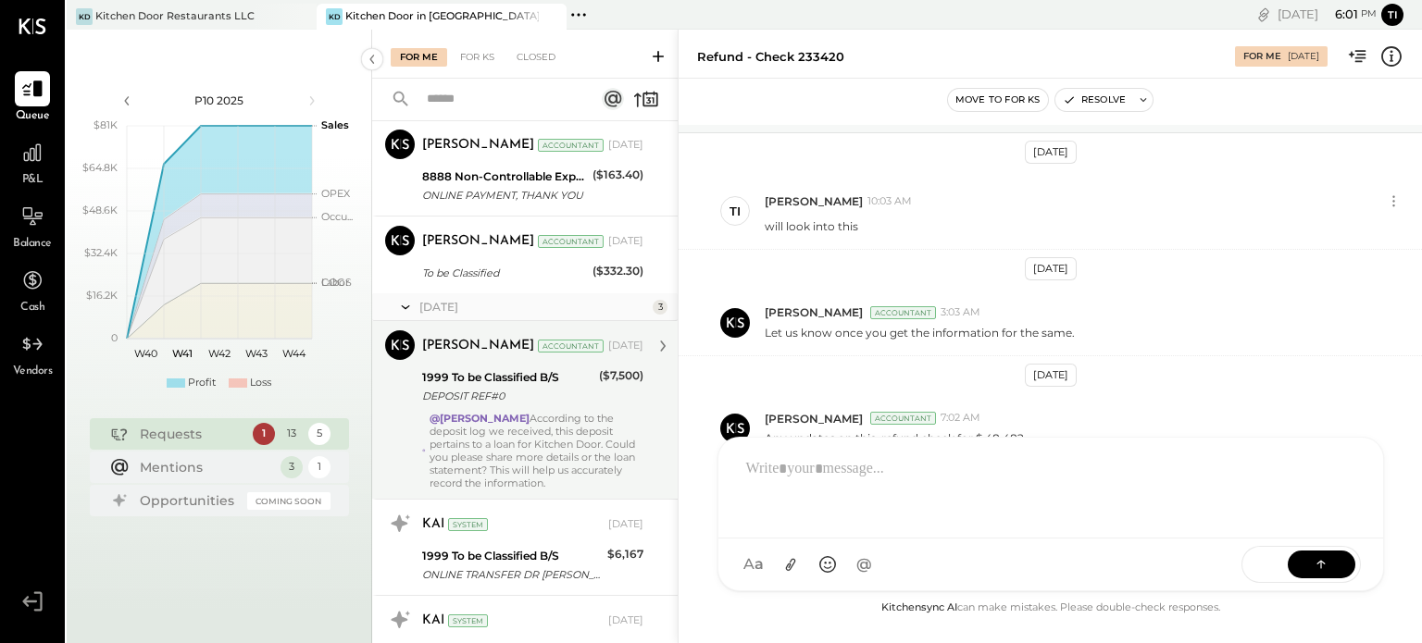
click at [522, 401] on div "DEPOSIT REF#0" at bounding box center [507, 396] width 171 height 19
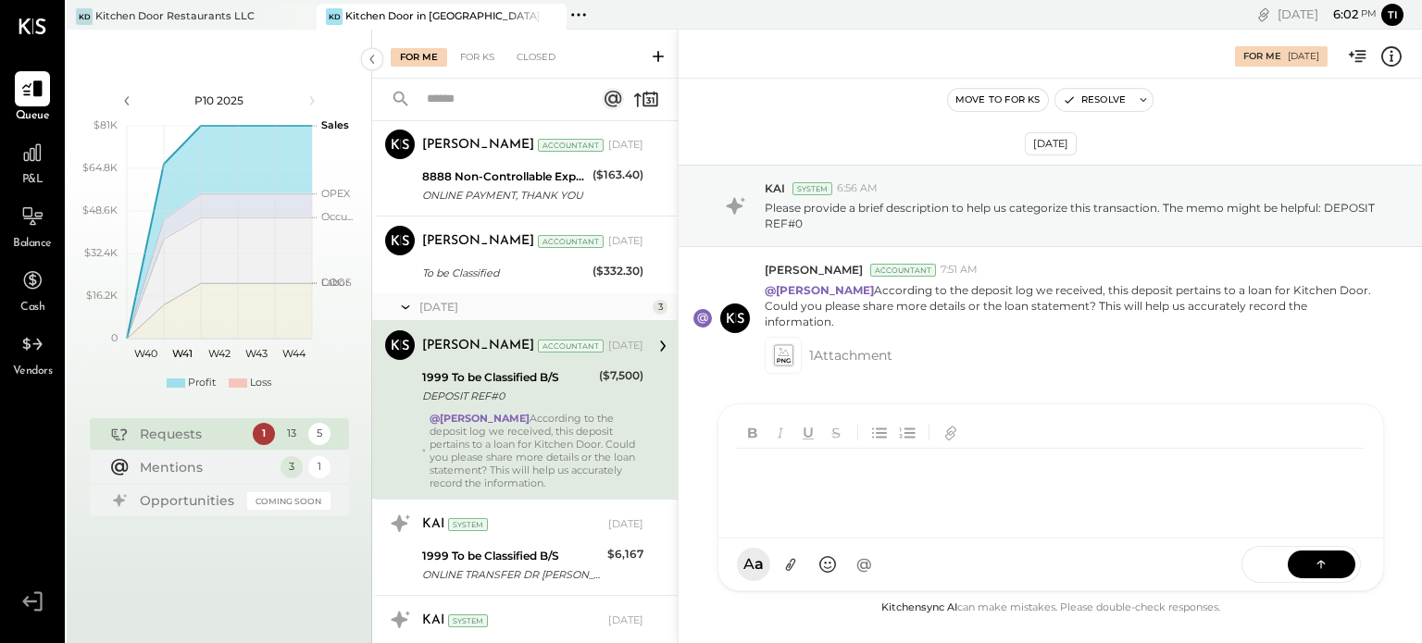
click at [903, 569] on div "KC [PERSON_NAME] T [PERSON_NAME] SK [PERSON_NAME] R rtmster KP Kapil [PERSON_NA…" at bounding box center [1050, 498] width 666 height 188
click at [1324, 564] on icon at bounding box center [1321, 563] width 19 height 19
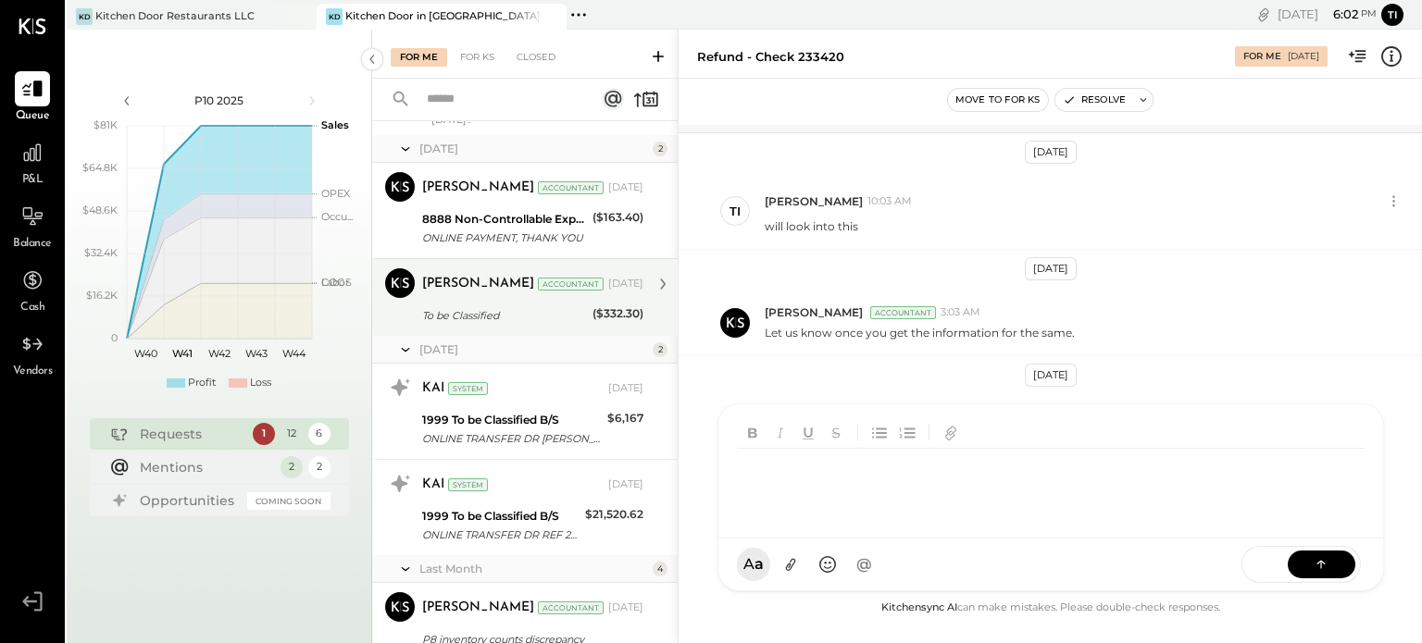
scroll to position [479, 0]
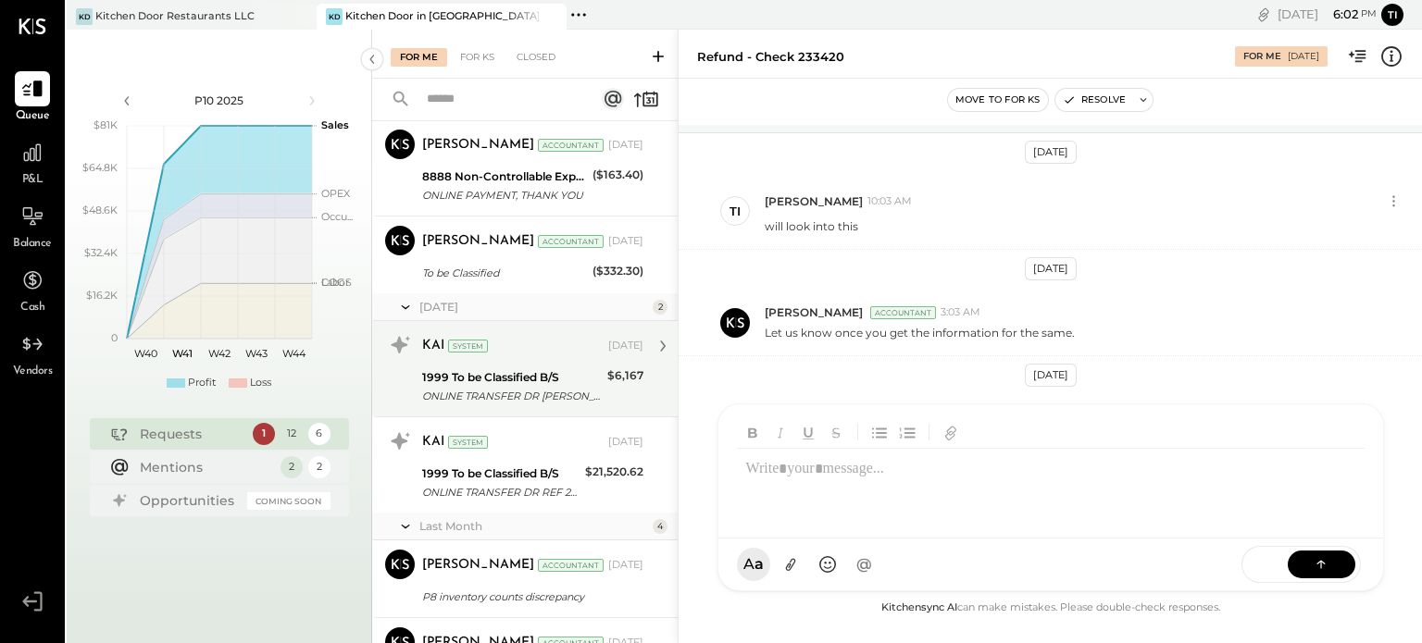
click at [574, 362] on div "KAI System Aug 31, 2025 1999 To be Classified B/S ONLINE TRANSFER DR REF 241123…" at bounding box center [532, 368] width 221 height 77
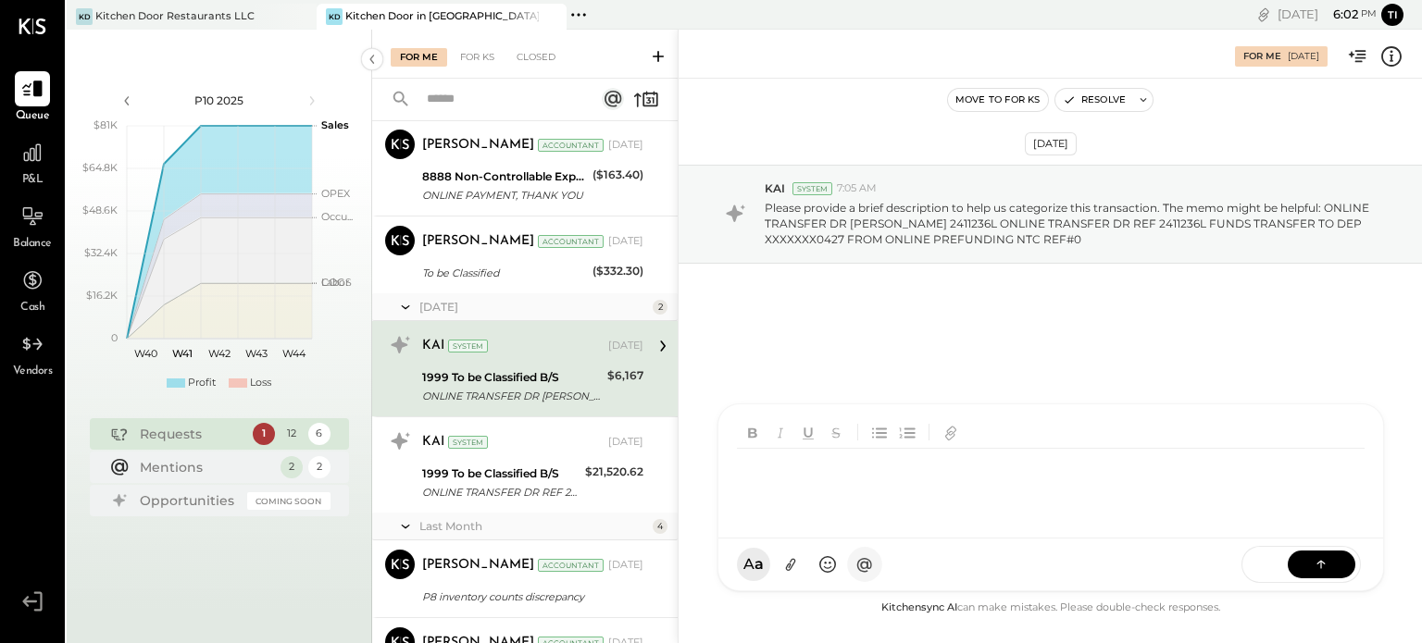
click at [852, 569] on div "KC [PERSON_NAME] T [PERSON_NAME] SK [PERSON_NAME] R rtmster KP Kapil [PERSON_NA…" at bounding box center [1050, 498] width 666 height 188
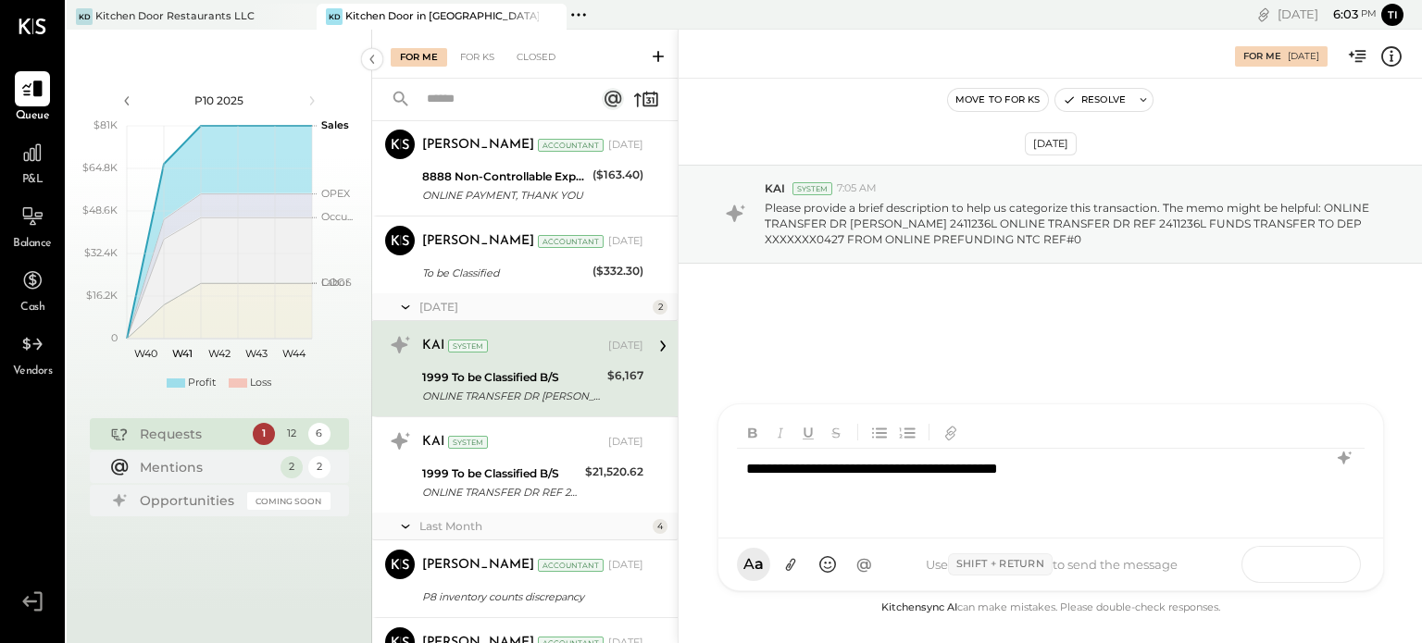
click at [1320, 559] on icon at bounding box center [1321, 563] width 19 height 19
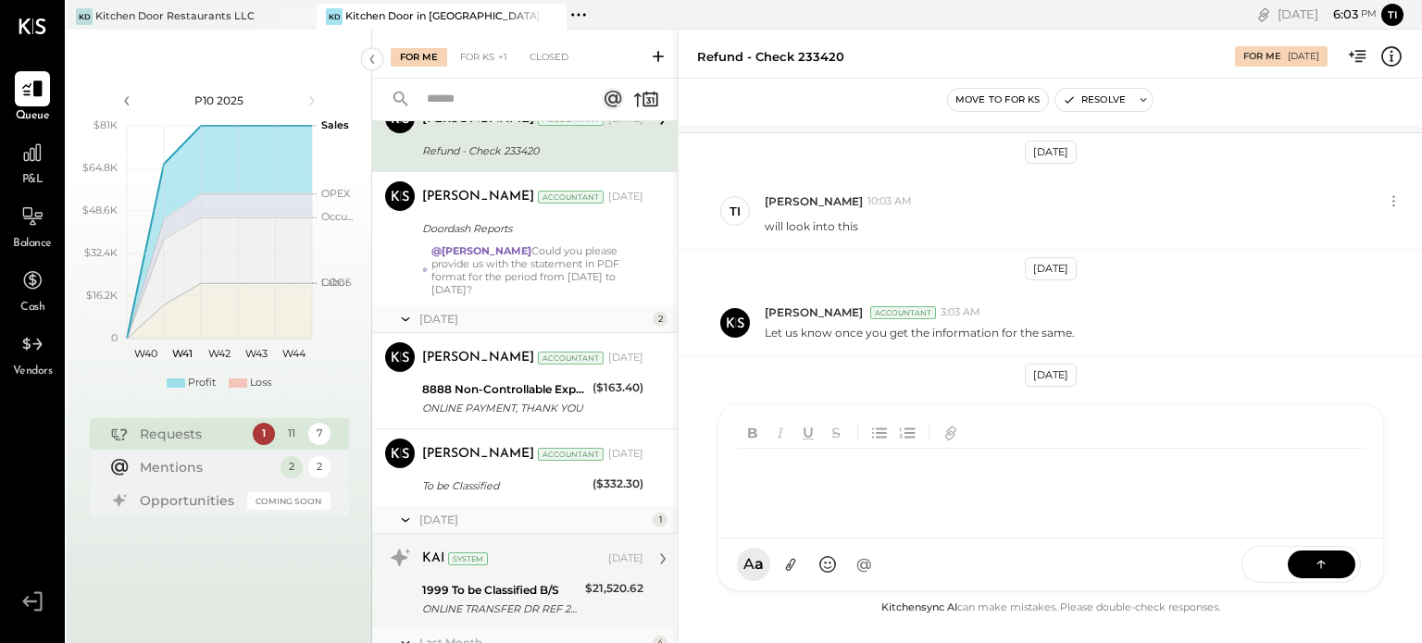
scroll to position [479, 0]
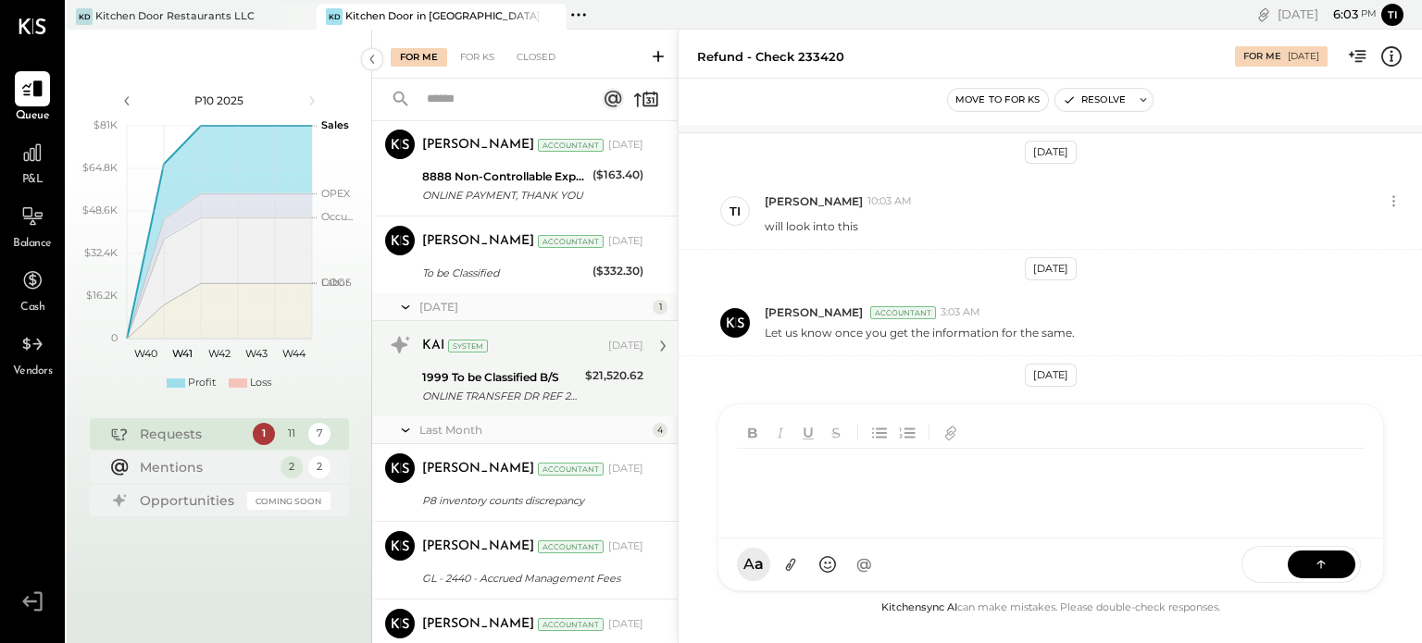
click at [510, 378] on div "1999 To be Classified B/S" at bounding box center [500, 377] width 157 height 19
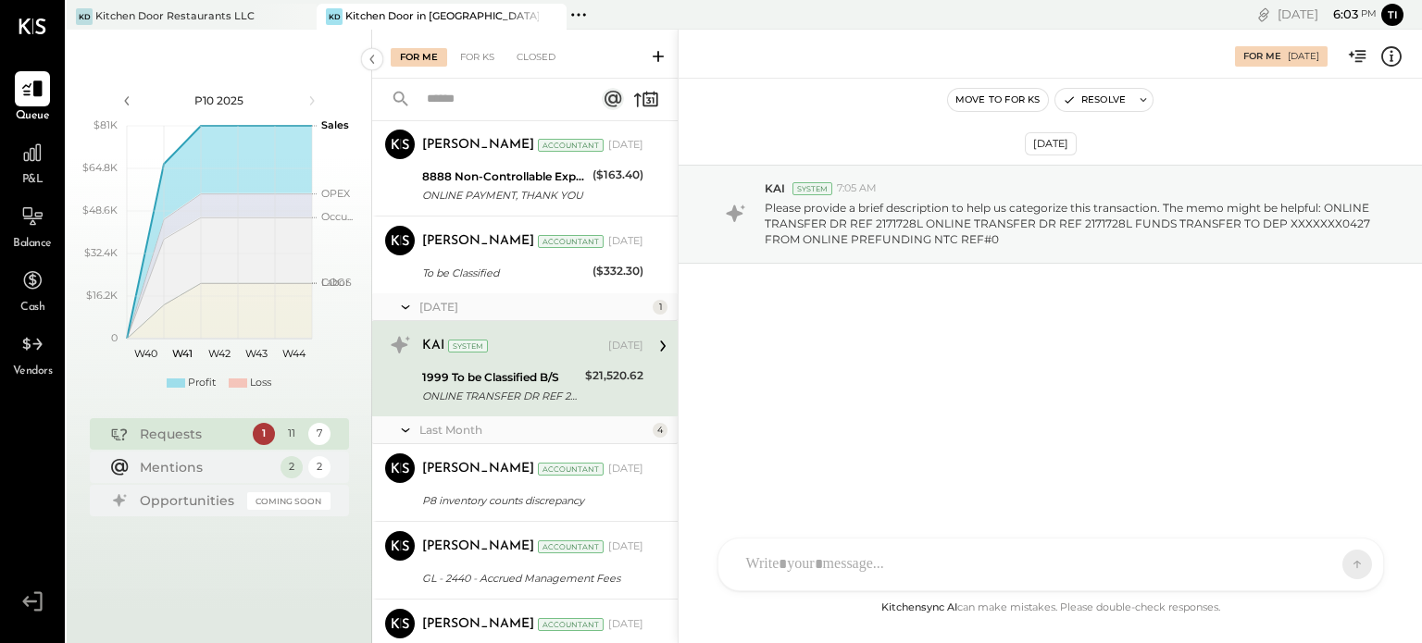
click at [526, 369] on div "1999 To be Classified B/S" at bounding box center [500, 377] width 157 height 19
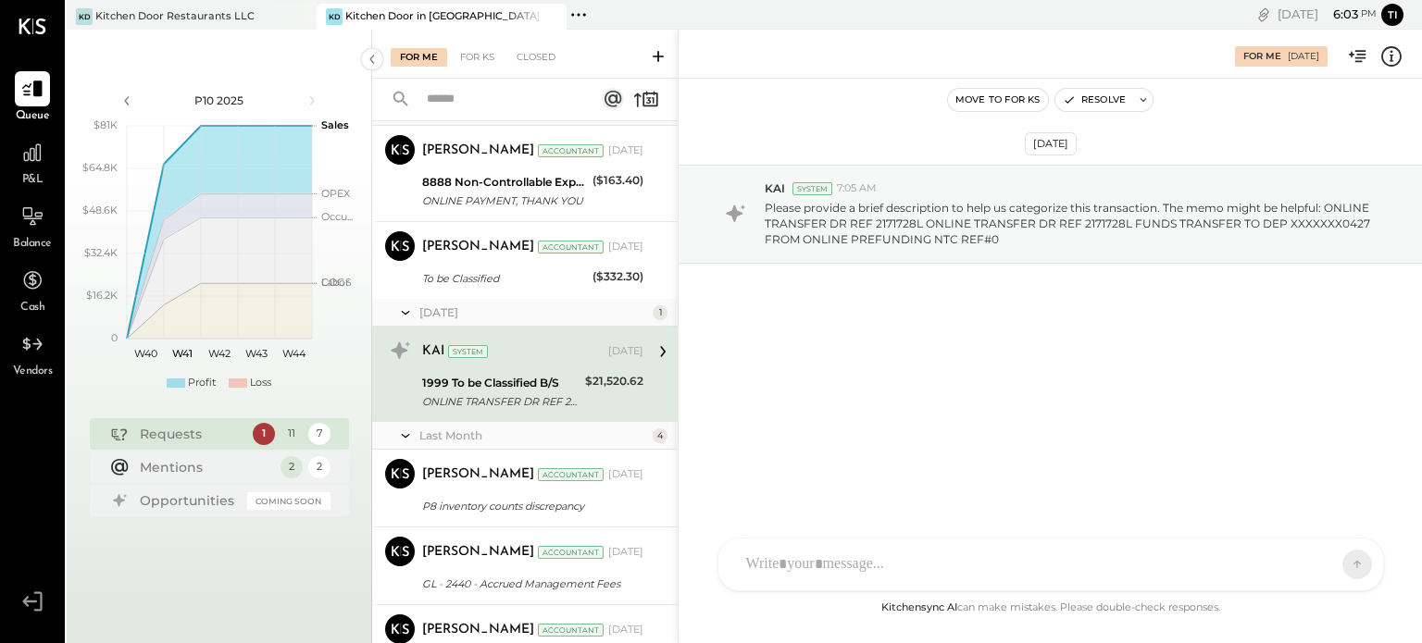
scroll to position [572, 0]
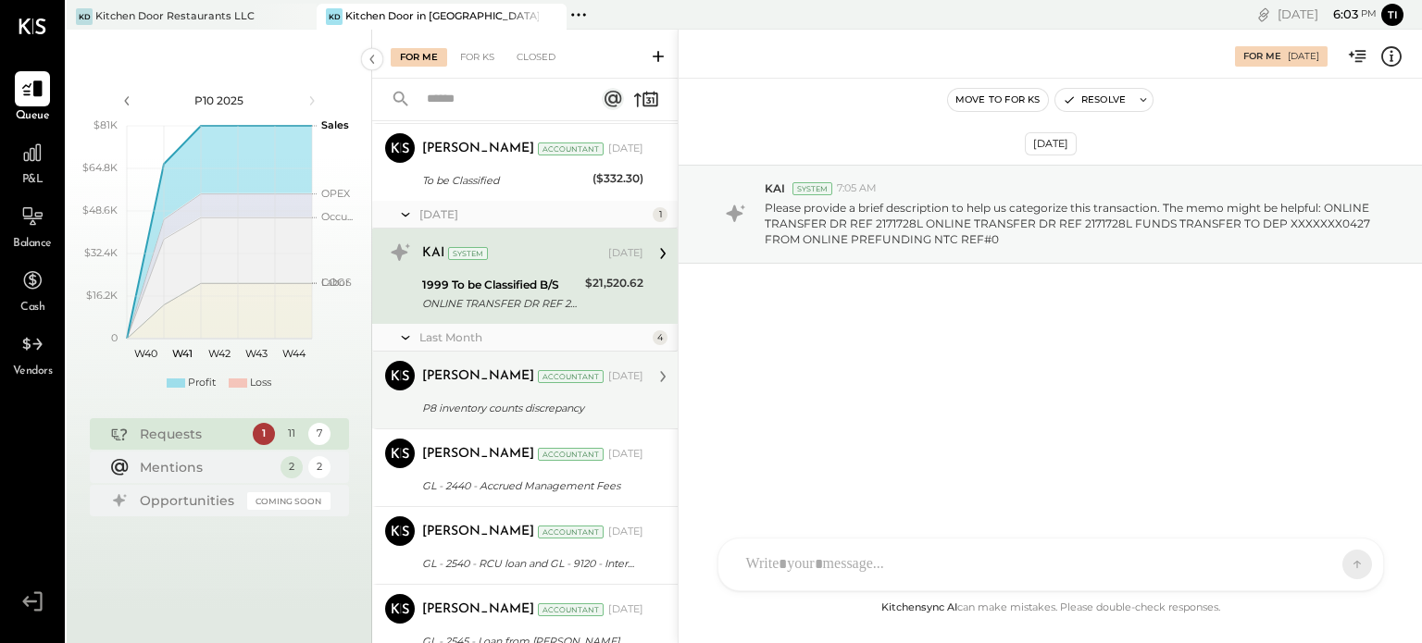
click at [497, 378] on div "[PERSON_NAME]" at bounding box center [478, 376] width 112 height 19
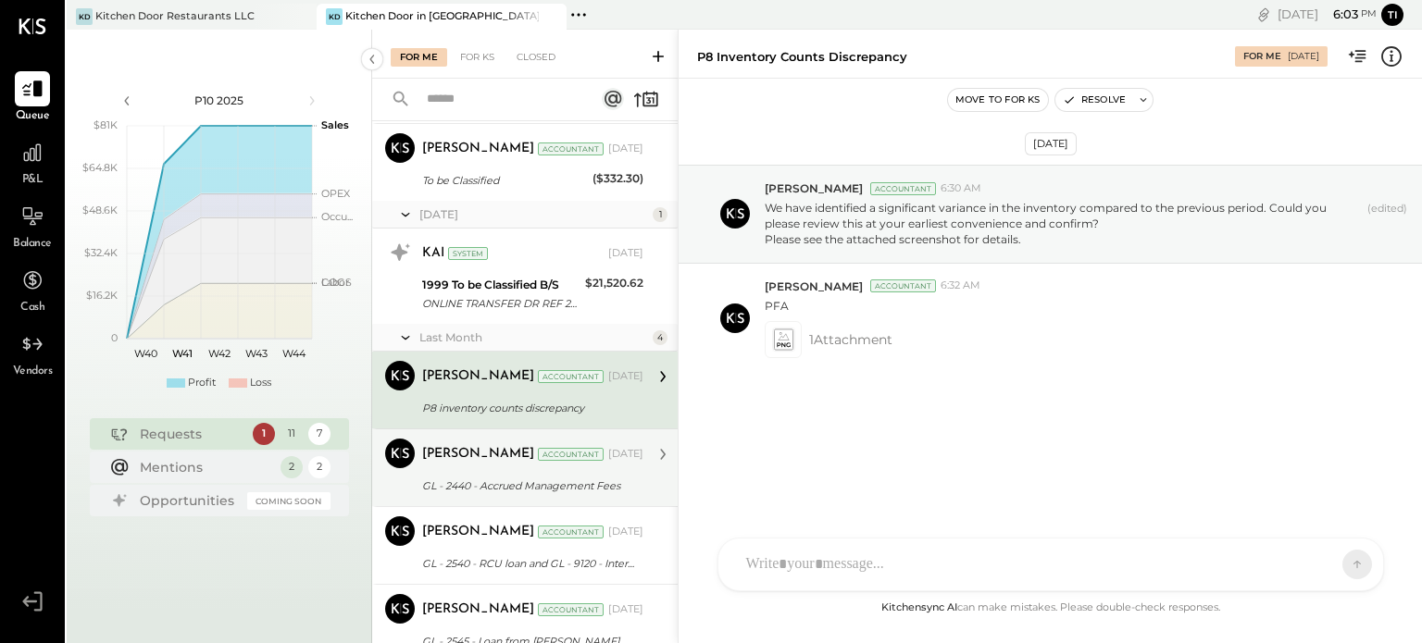
click at [538, 454] on div "Accountant" at bounding box center [571, 454] width 66 height 13
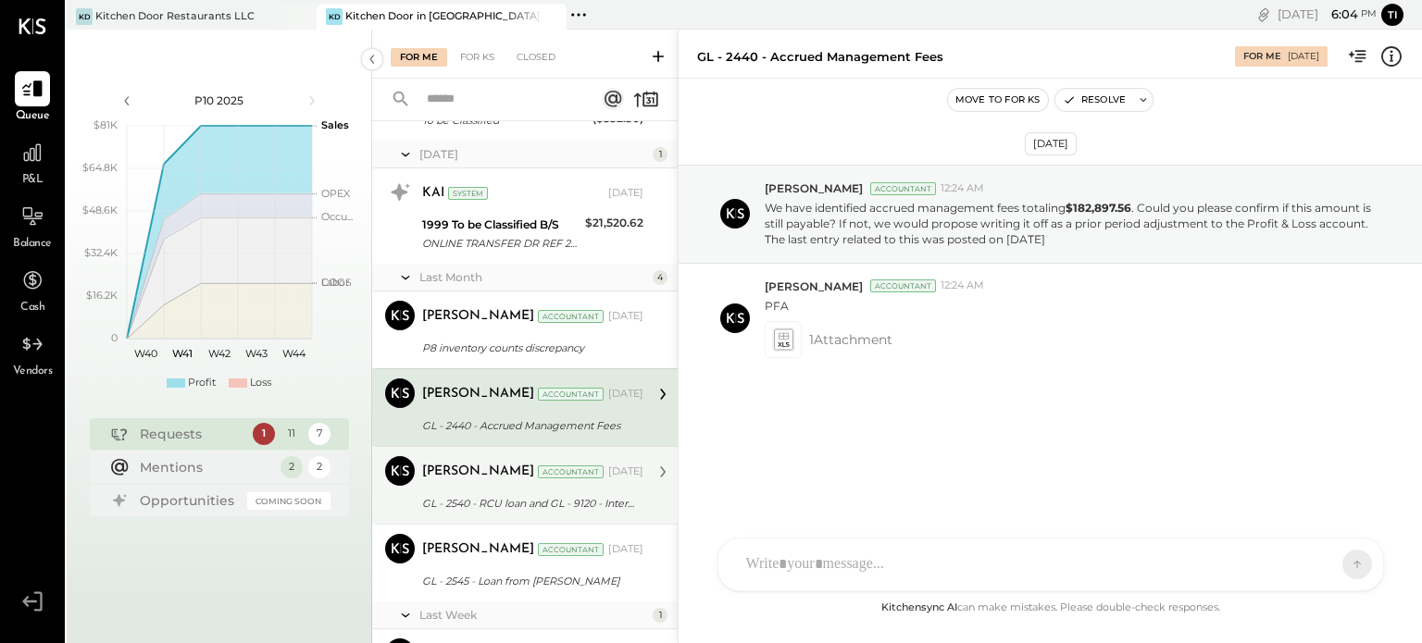
scroll to position [665, 0]
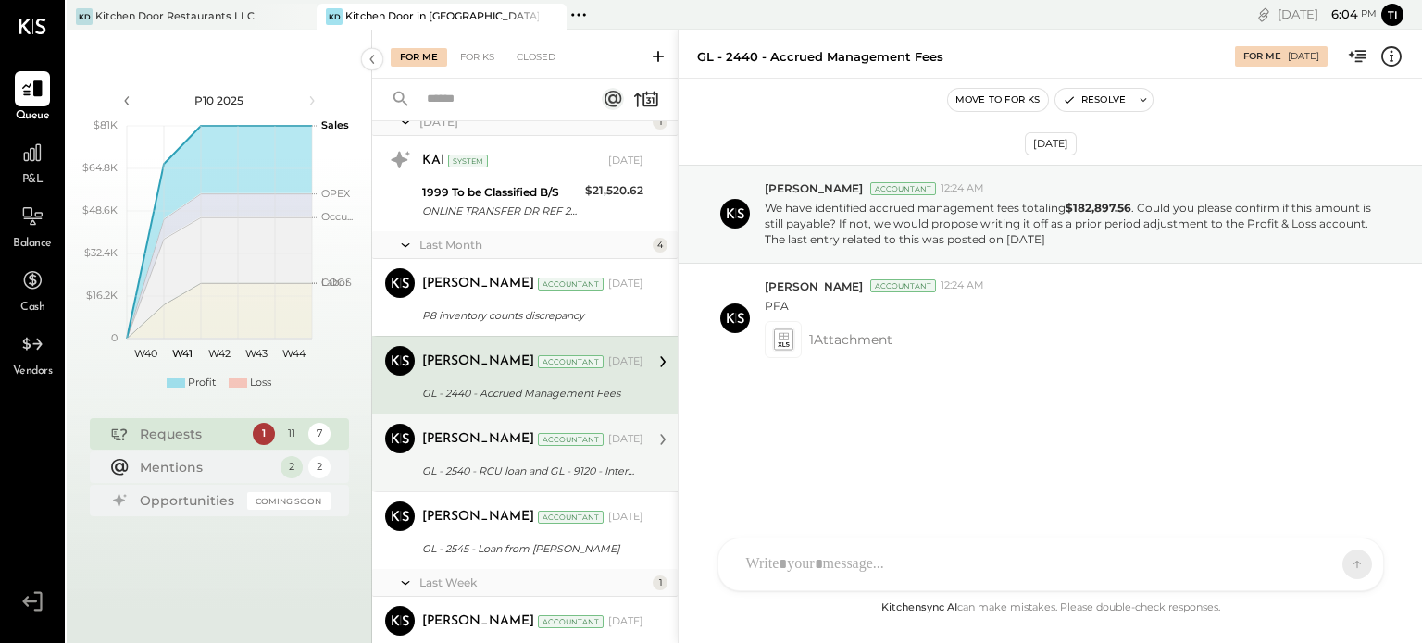
click at [516, 445] on div "Sarang Khandhar Accountant" at bounding box center [513, 439] width 182 height 19
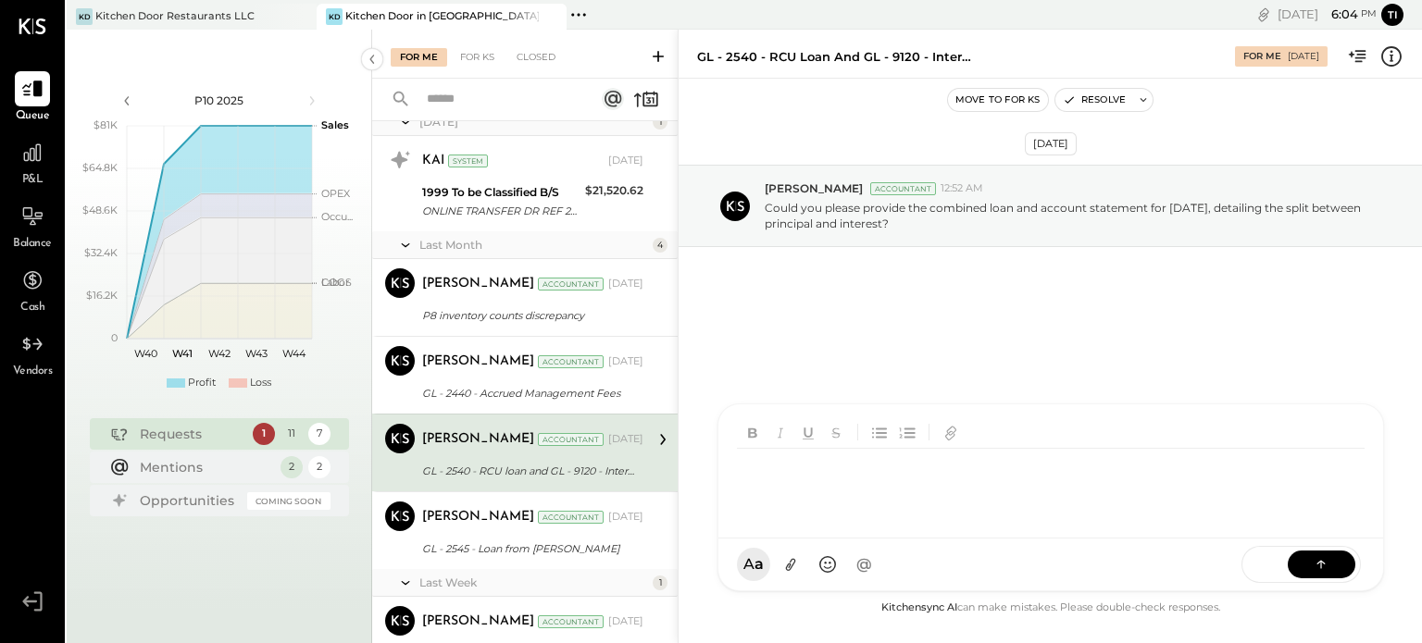
click at [814, 566] on div "KC [PERSON_NAME] T [PERSON_NAME] SK [PERSON_NAME] R rtmster KP Kapil [PERSON_NA…" at bounding box center [1050, 498] width 666 height 188
click at [1307, 554] on button at bounding box center [1321, 564] width 68 height 28
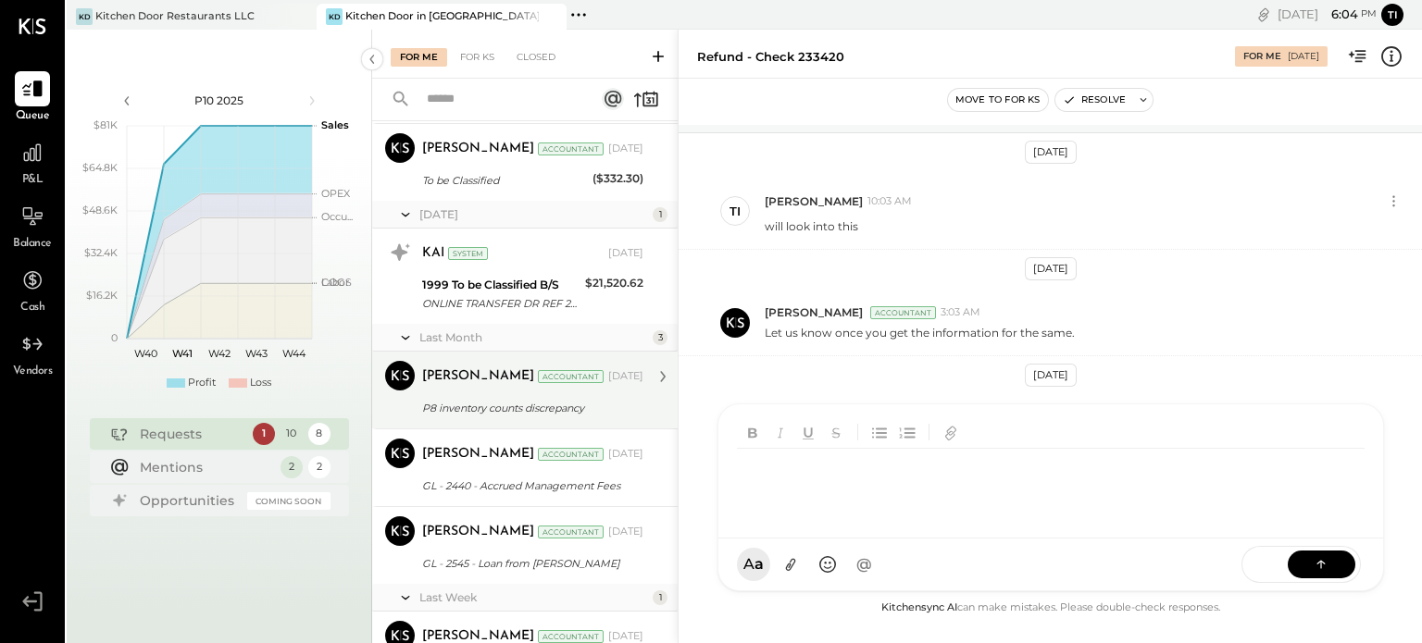
scroll to position [665, 0]
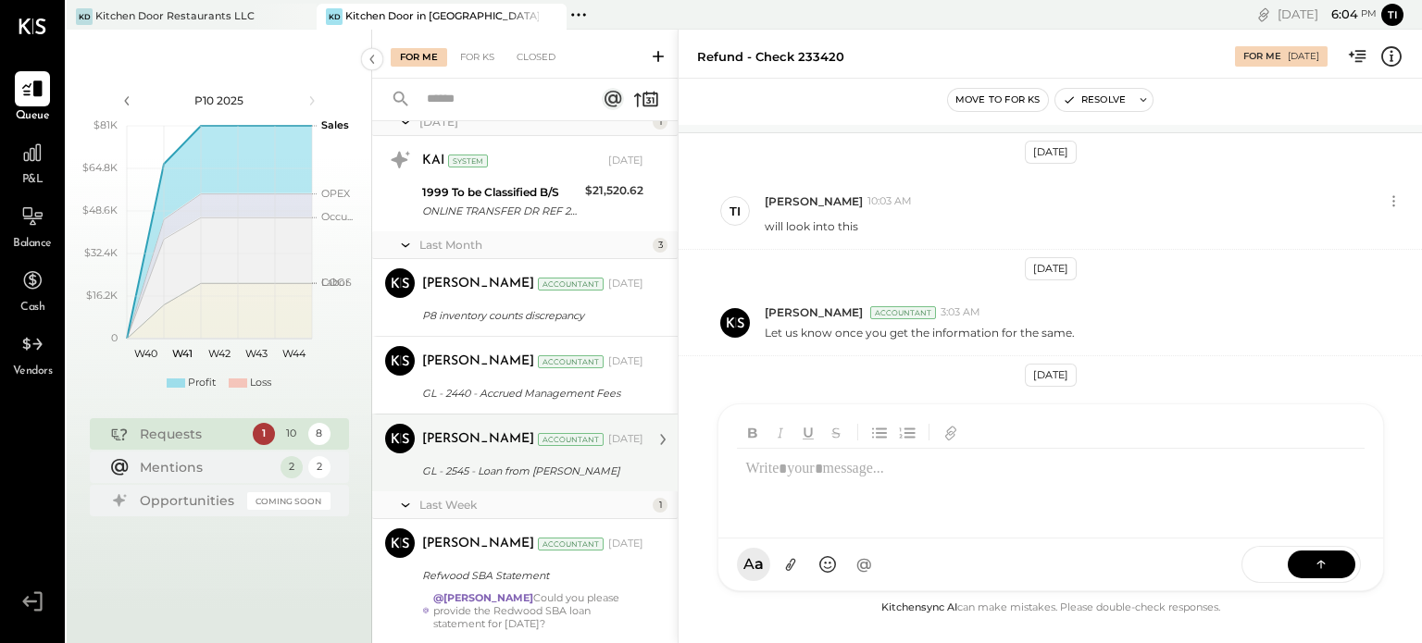
click at [494, 456] on div "Sarang Khandhar Accountant Sep 04, 2025 GL - 2545 - Loan from Robert G Hulteng …" at bounding box center [532, 453] width 221 height 58
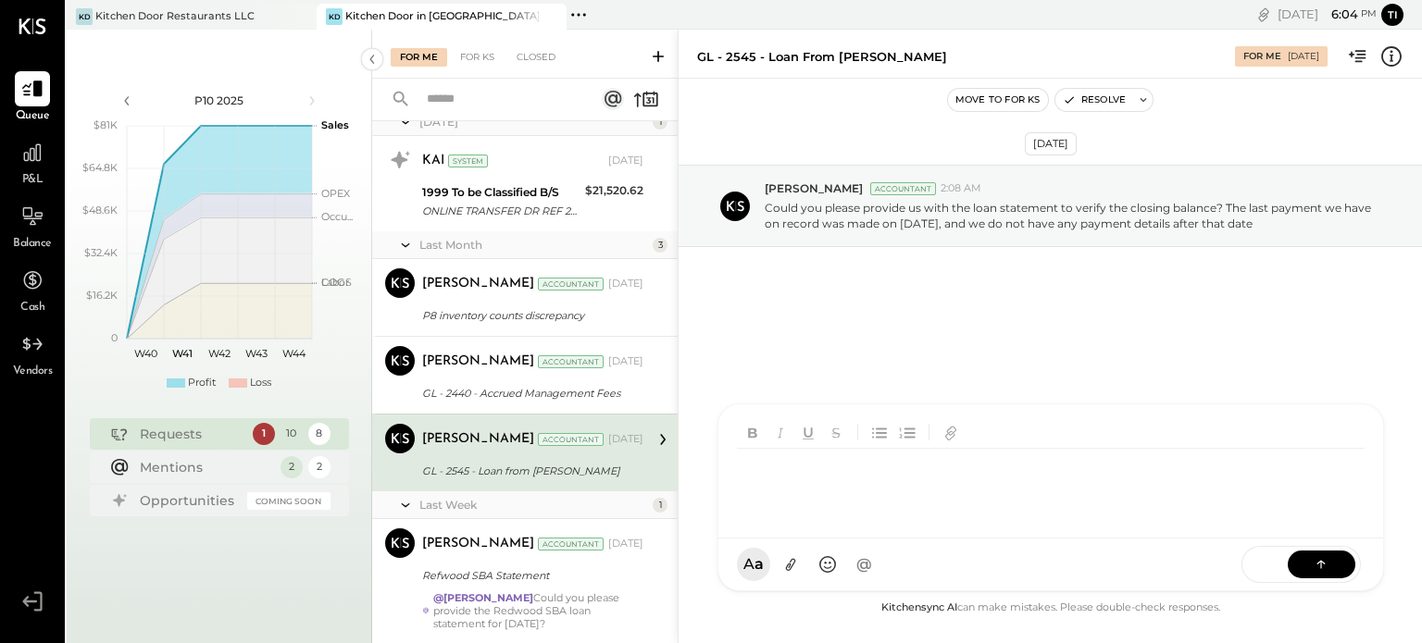
click at [765, 569] on div "KC [PERSON_NAME] T [PERSON_NAME] SK [PERSON_NAME] R rtmster KP Kapil [PERSON_NA…" at bounding box center [1050, 498] width 666 height 188
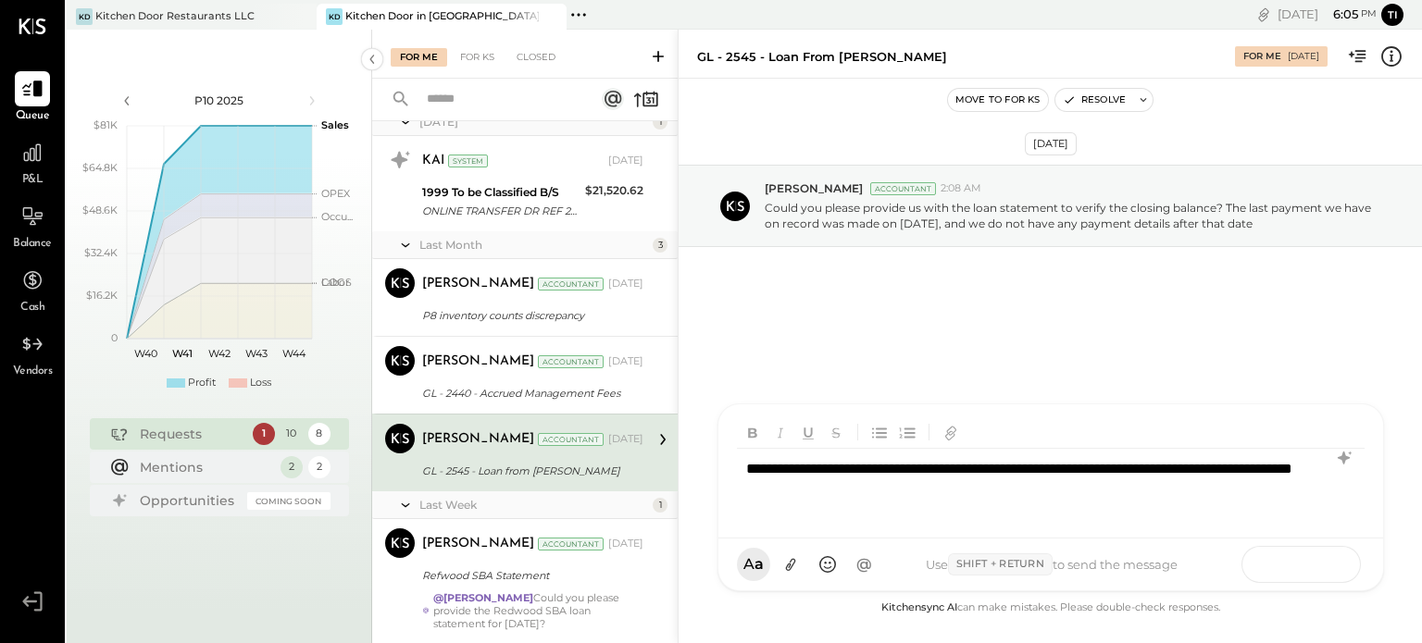
click at [1326, 554] on button at bounding box center [1321, 564] width 68 height 28
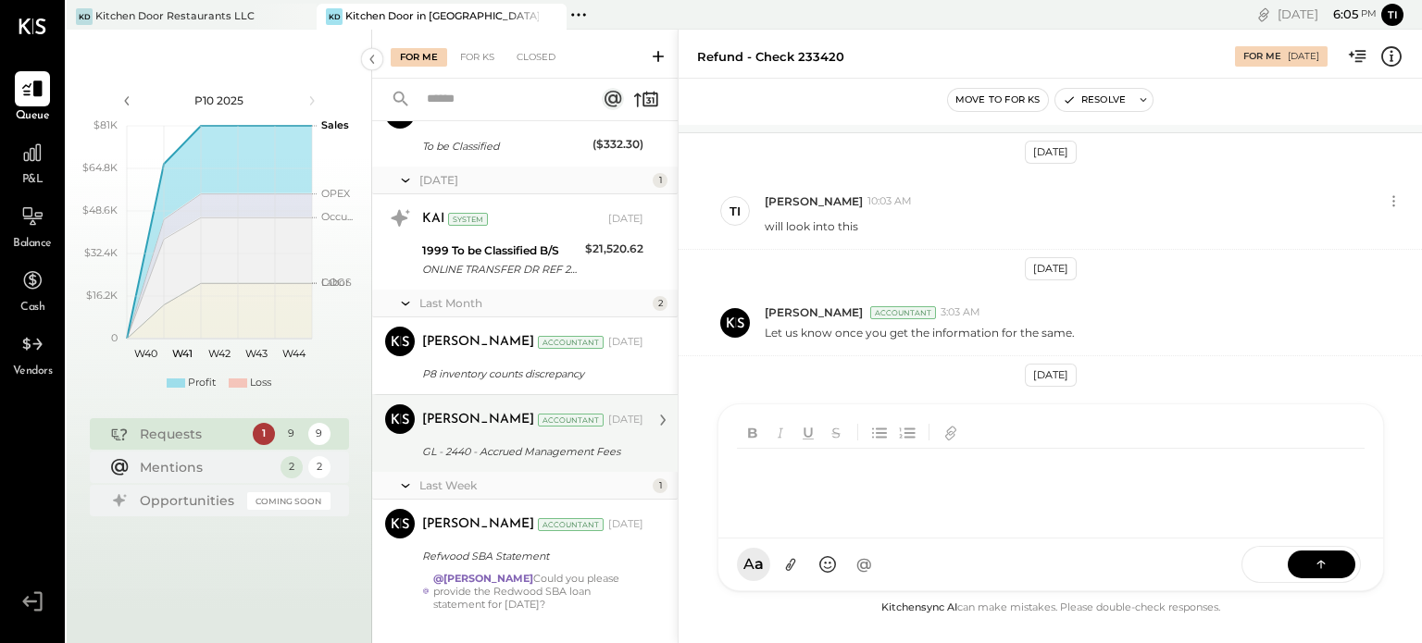
scroll to position [636, 0]
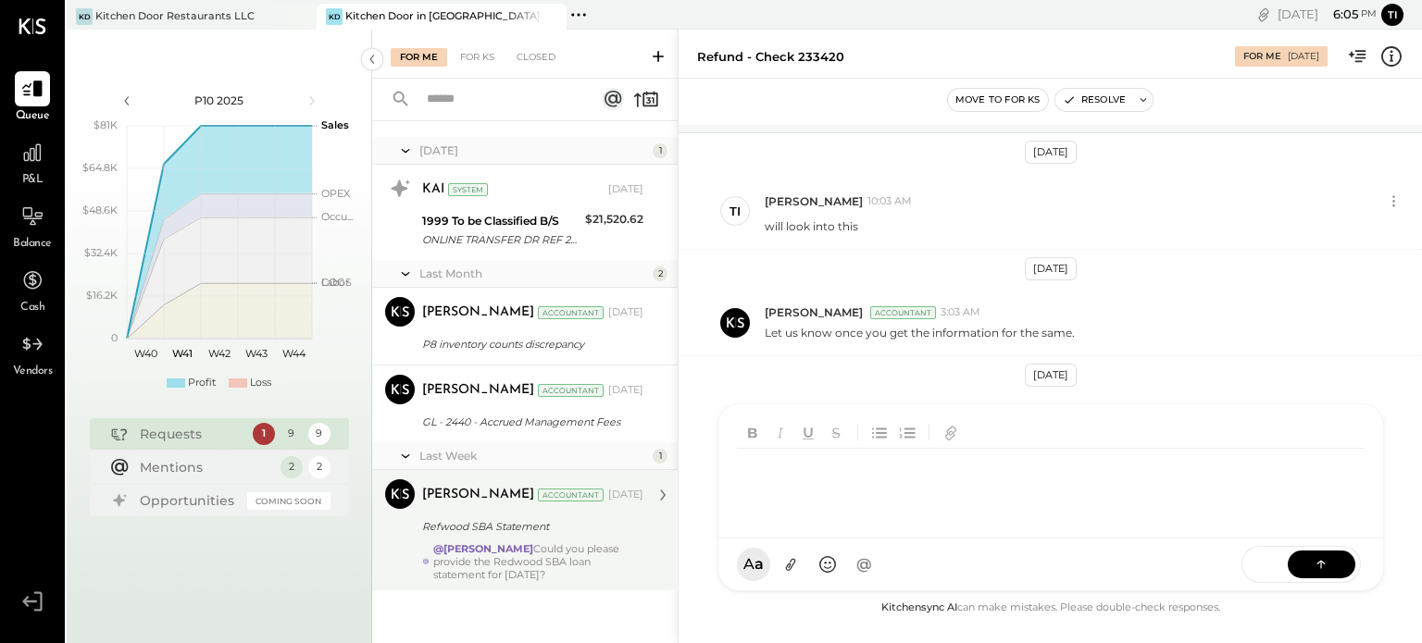
click at [536, 521] on div "Refwood SBA Statement" at bounding box center [530, 526] width 216 height 19
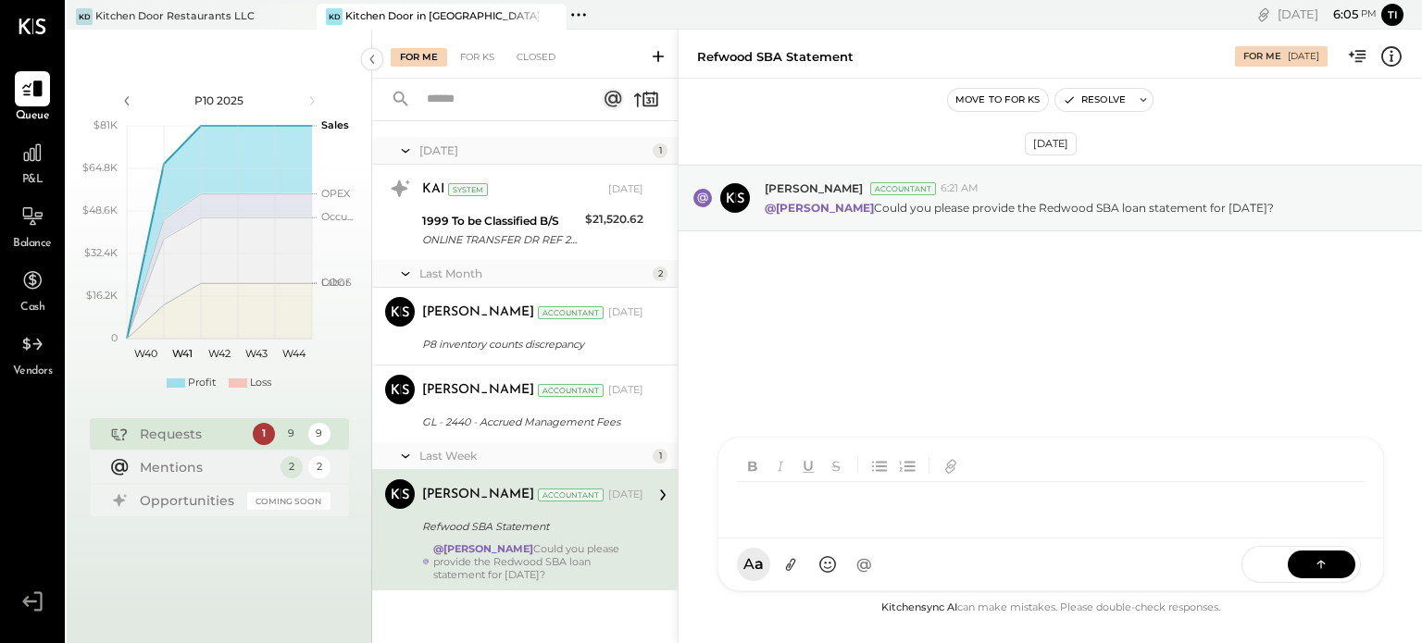
click at [850, 571] on div "KC [PERSON_NAME] T [PERSON_NAME] SK [PERSON_NAME] R rtmster KP Kapil [PERSON_NA…" at bounding box center [1050, 514] width 666 height 155
click at [1327, 565] on icon at bounding box center [1321, 563] width 19 height 19
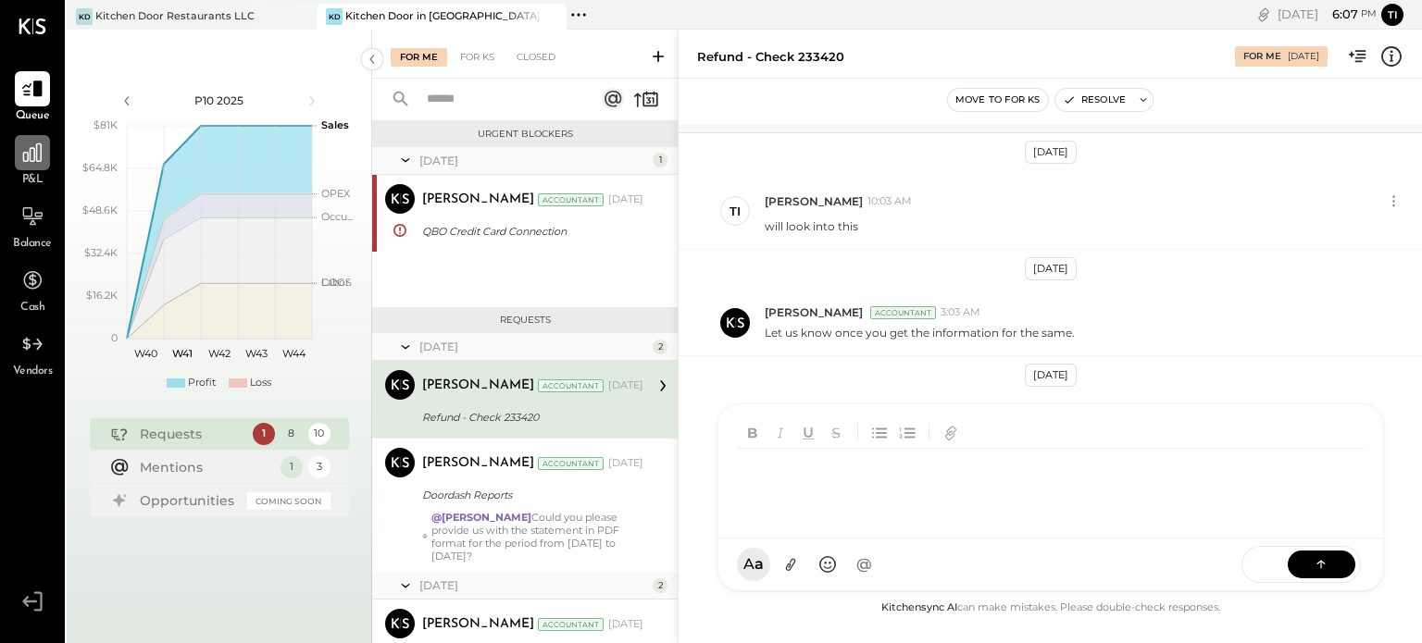
click at [31, 162] on icon at bounding box center [32, 153] width 24 height 24
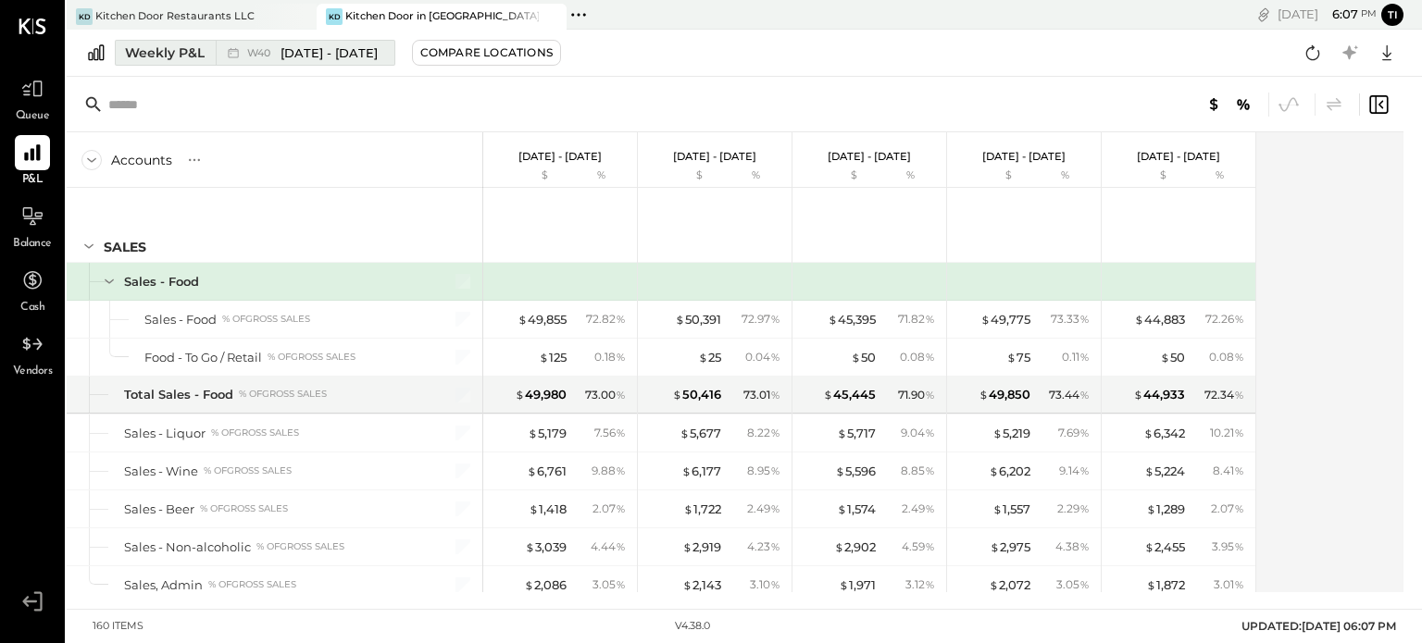
click at [214, 56] on button "Weekly P&L W40 Sep 29 - Oct 5, 2025" at bounding box center [255, 53] width 280 height 26
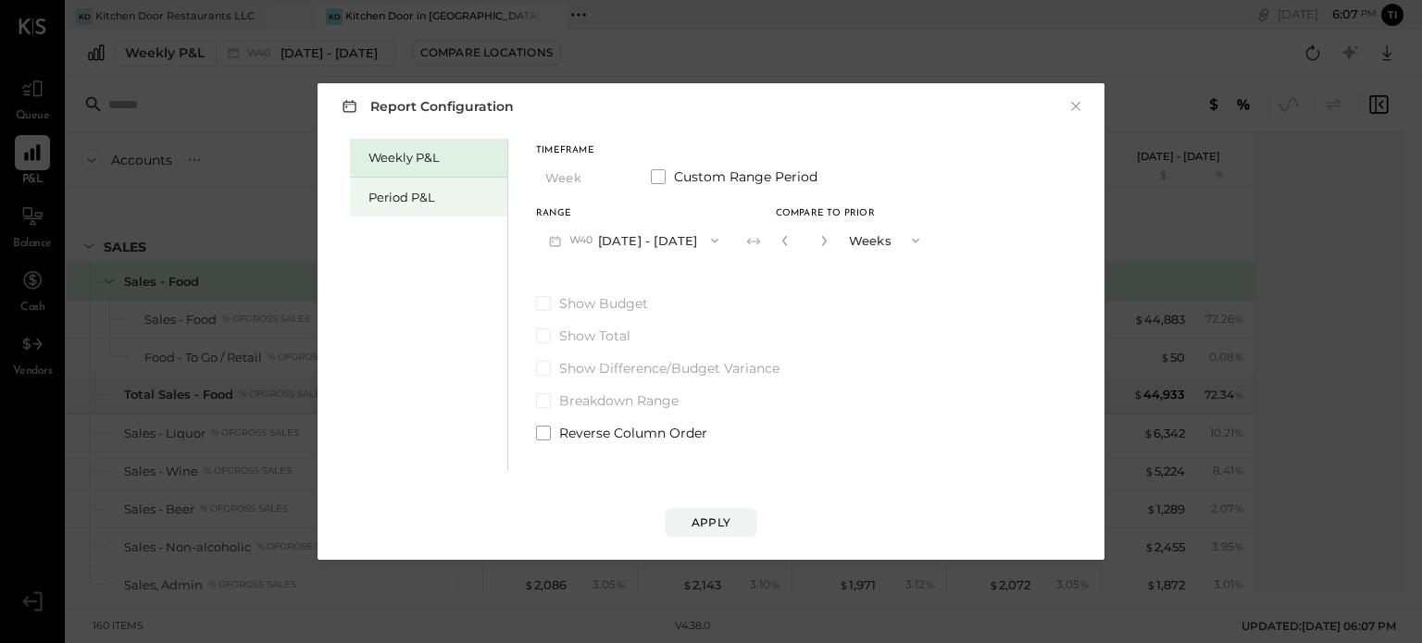
click at [399, 195] on div "Period P&L" at bounding box center [433, 198] width 130 height 18
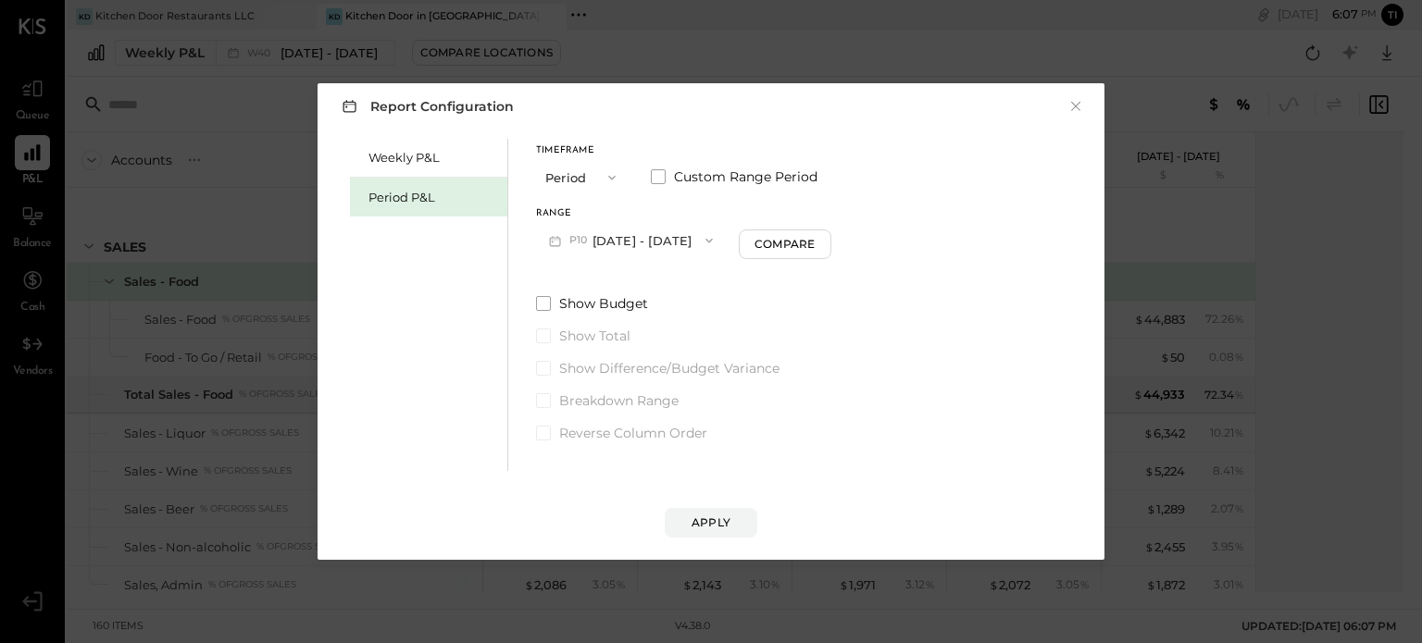
click at [612, 175] on icon "button" at bounding box center [611, 177] width 15 height 15
click at [586, 179] on span "Period" at bounding box center [569, 177] width 37 height 12
click at [716, 242] on icon "button" at bounding box center [709, 240] width 15 height 15
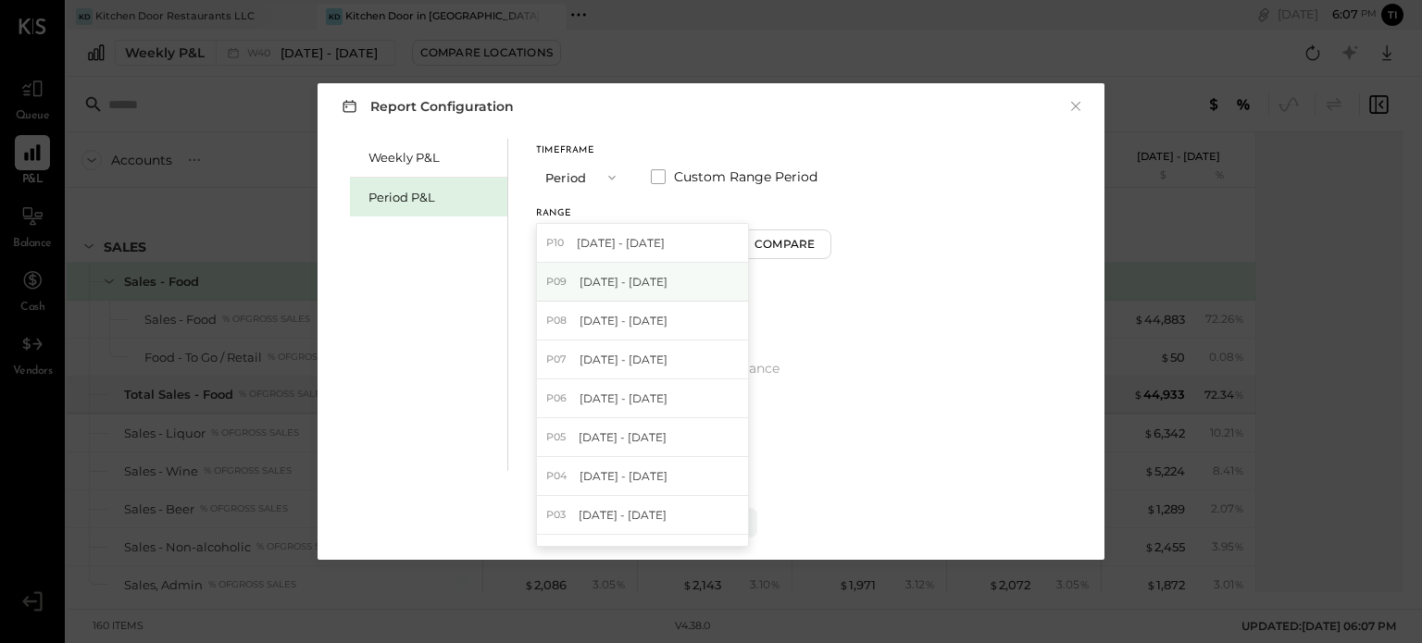
click at [676, 284] on div "P09 Sep 1 - 28, 2025" at bounding box center [642, 282] width 211 height 39
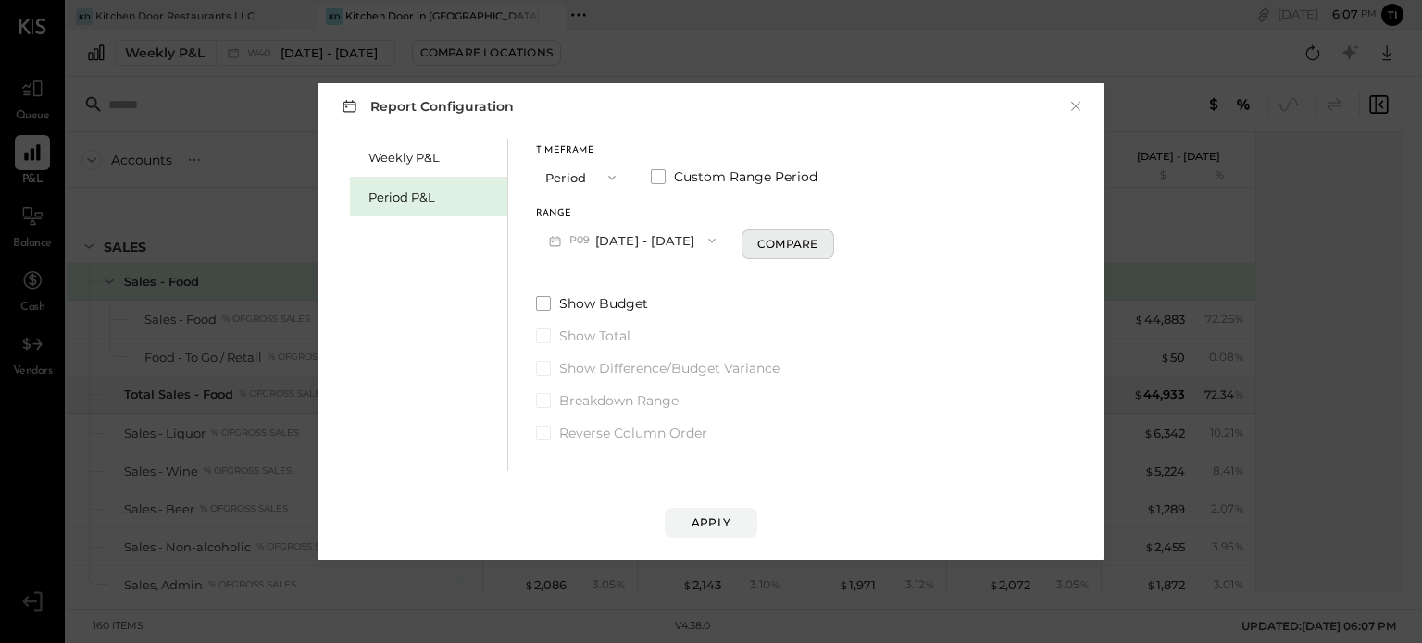
click at [757, 252] on div "Compare" at bounding box center [787, 244] width 60 height 16
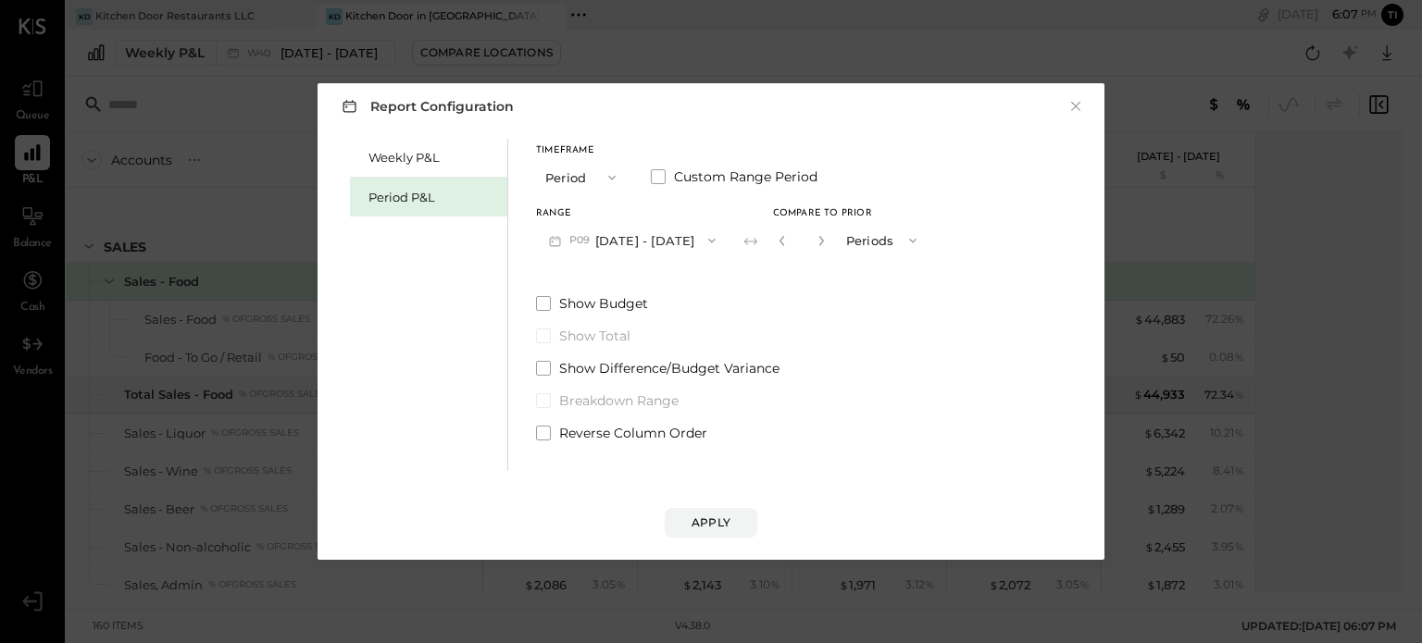
click at [905, 236] on icon "button" at bounding box center [912, 240] width 15 height 15
click at [874, 240] on span "Periods" at bounding box center [873, 240] width 43 height 12
click at [712, 517] on div "Apply" at bounding box center [710, 523] width 39 height 16
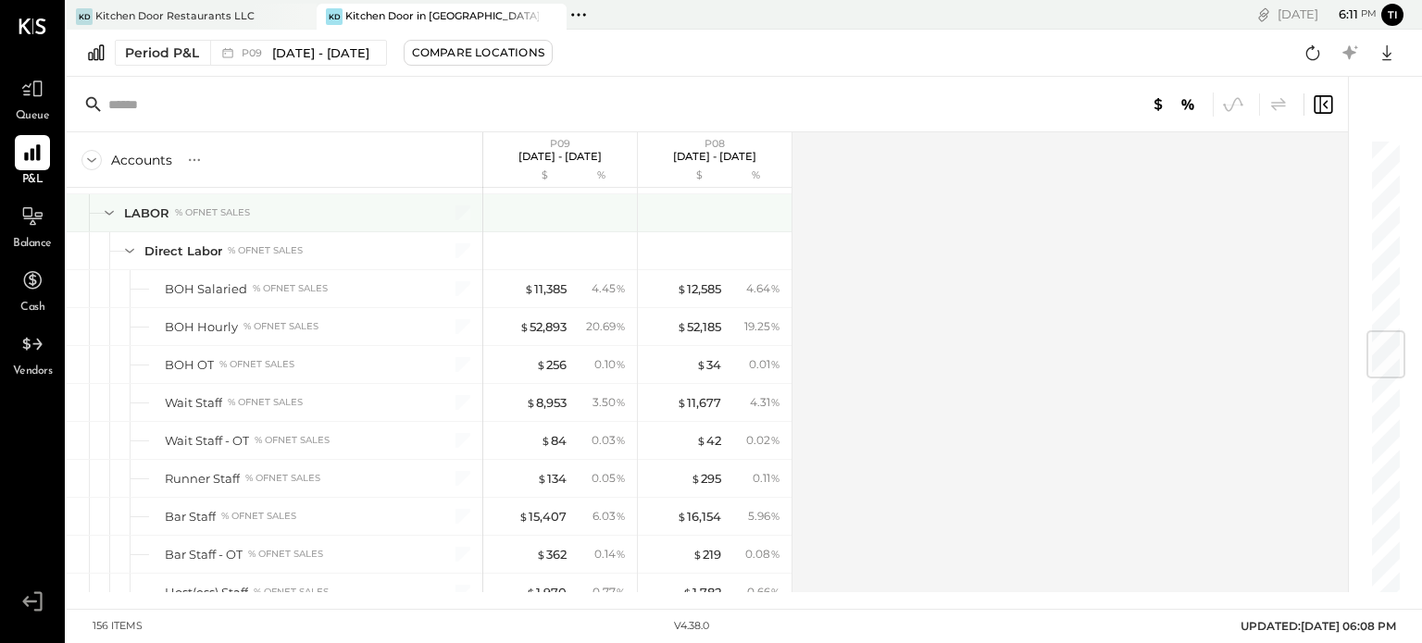
scroll to position [1605, 0]
